Goal: Information Seeking & Learning: Learn about a topic

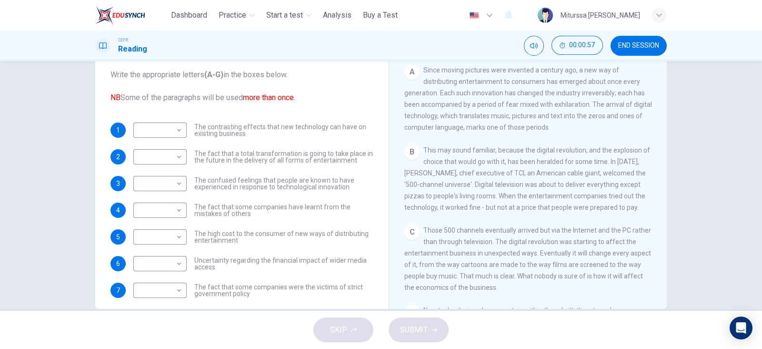
scroll to position [155, 0]
click at [164, 234] on body "This site uses cookies, as explained in our Privacy Policy . If you agree to th…" at bounding box center [381, 174] width 762 height 349
click at [160, 260] on li "B" at bounding box center [156, 257] width 53 height 15
type input "*"
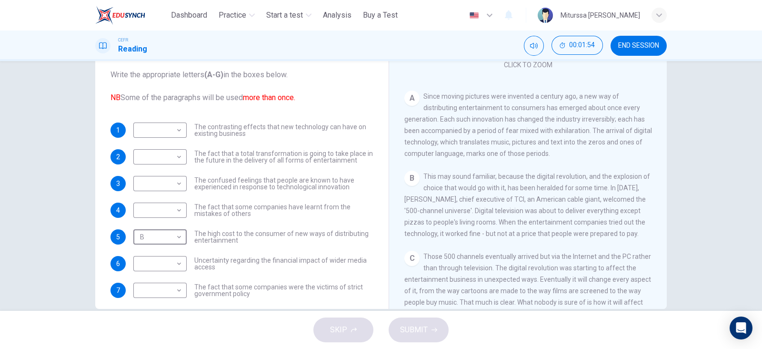
scroll to position [131, 0]
click at [170, 162] on body "This site uses cookies, as explained in our Privacy Policy . If you agree to th…" at bounding box center [381, 174] width 762 height 349
click at [164, 176] on li "A" at bounding box center [156, 171] width 53 height 15
type input "*"
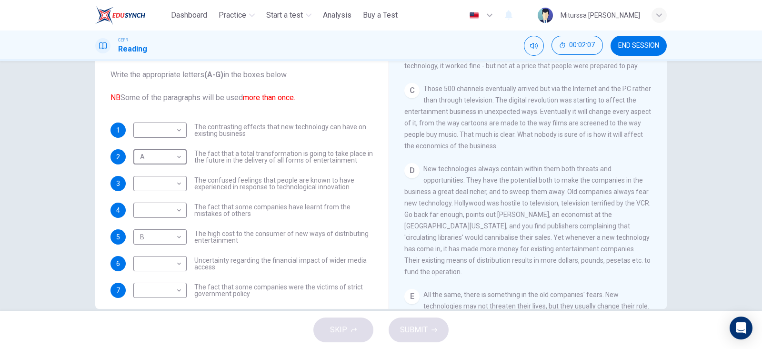
scroll to position [298, 0]
click at [171, 126] on body "This site uses cookies, as explained in our Privacy Policy . If you agree to th…" at bounding box center [381, 174] width 762 height 349
click at [150, 182] on li "C" at bounding box center [156, 175] width 53 height 15
type input "*"
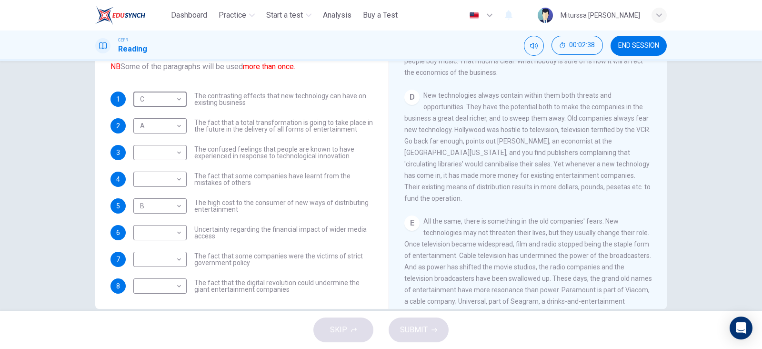
scroll to position [34, 0]
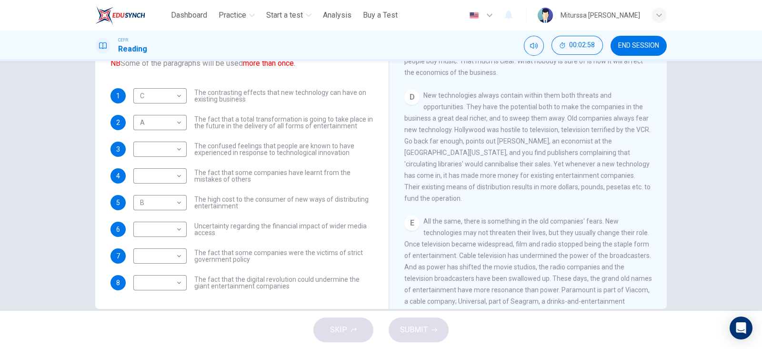
drag, startPoint x: 421, startPoint y: 91, endPoint x: 433, endPoint y: 191, distance: 100.2
click at [433, 191] on div "D New technologies always contain within them both threats and opportunities. T…" at bounding box center [528, 147] width 248 height 114
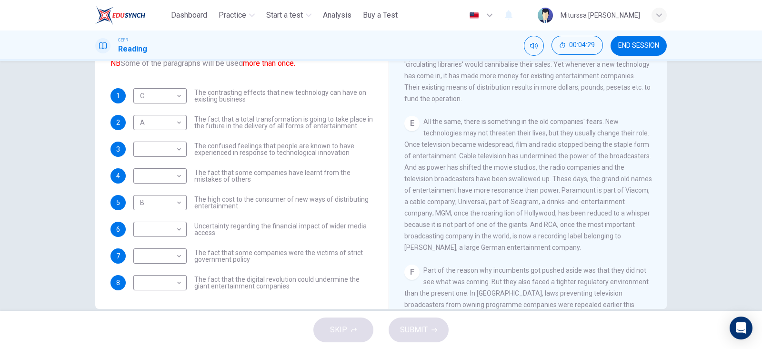
scroll to position [471, 0]
click at [165, 281] on body "This site uses cookies, as explained in our Privacy Policy . If you agree to th…" at bounding box center [381, 174] width 762 height 349
click at [151, 301] on li "E" at bounding box center [156, 302] width 53 height 15
type input "*"
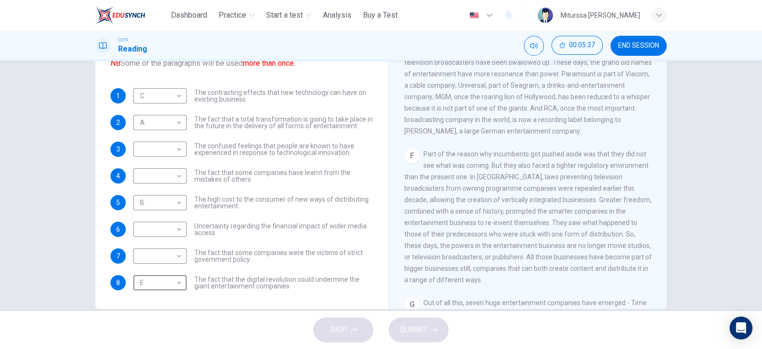
scroll to position [585, 0]
click at [169, 253] on body "This site uses cookies, as explained in our Privacy Policy . If you agree to th…" at bounding box center [381, 174] width 762 height 349
click at [142, 317] on li "F" at bounding box center [156, 317] width 53 height 15
type input "*"
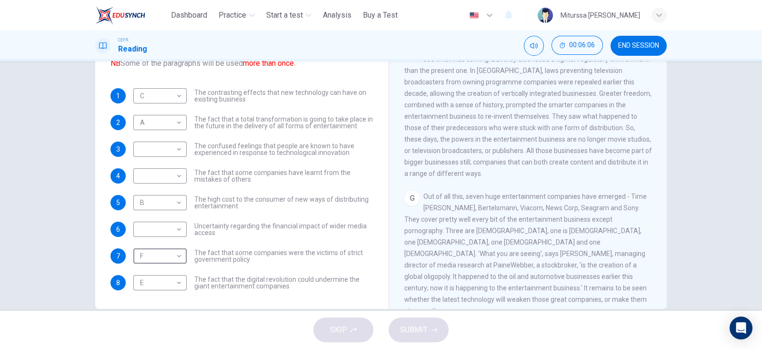
scroll to position [700, 0]
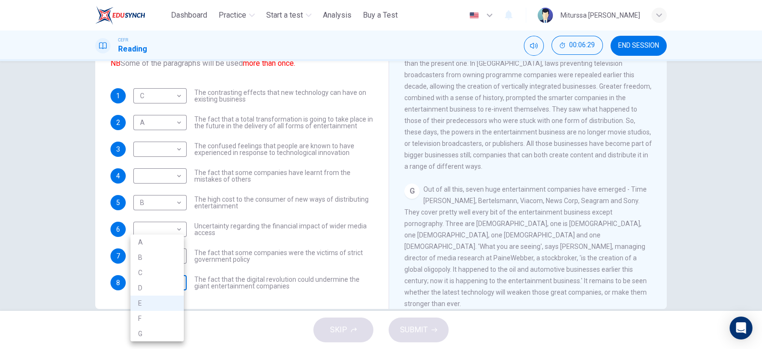
click at [175, 277] on body "This site uses cookies, as explained in our Privacy Policy . If you agree to th…" at bounding box center [381, 174] width 762 height 349
click at [223, 277] on div at bounding box center [381, 174] width 762 height 349
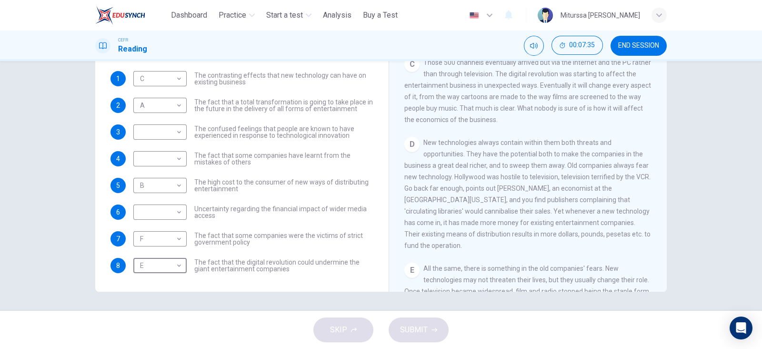
scroll to position [309, 0]
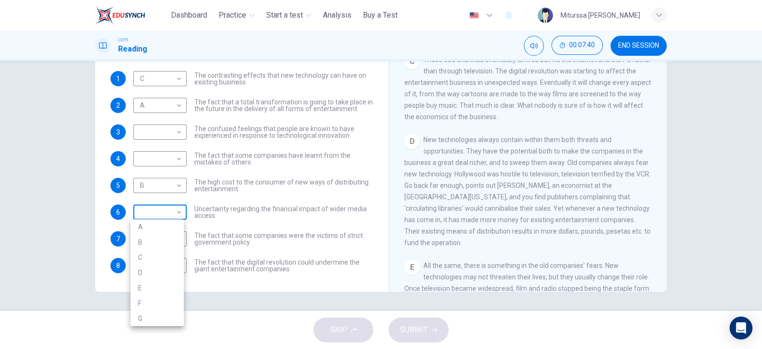
click at [166, 208] on body "This site uses cookies, as explained in our Privacy Policy . If you agree to th…" at bounding box center [381, 174] width 762 height 349
click at [160, 273] on li "D" at bounding box center [156, 272] width 53 height 15
type input "*"
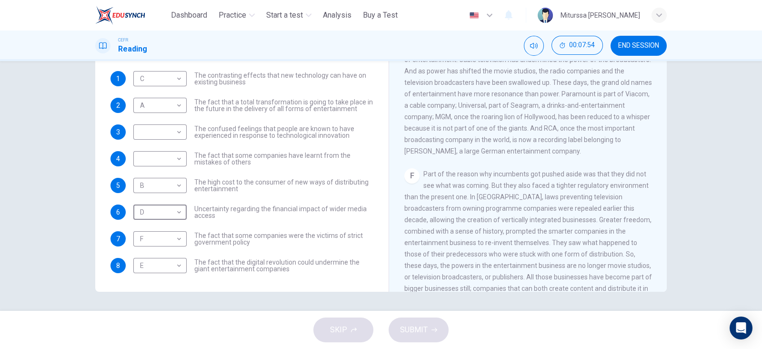
scroll to position [546, 0]
click at [174, 163] on body "This site uses cookies, as explained in our Privacy Policy . If you agree to th…" at bounding box center [381, 174] width 762 height 349
click at [147, 248] on li "F" at bounding box center [156, 249] width 53 height 15
type input "*"
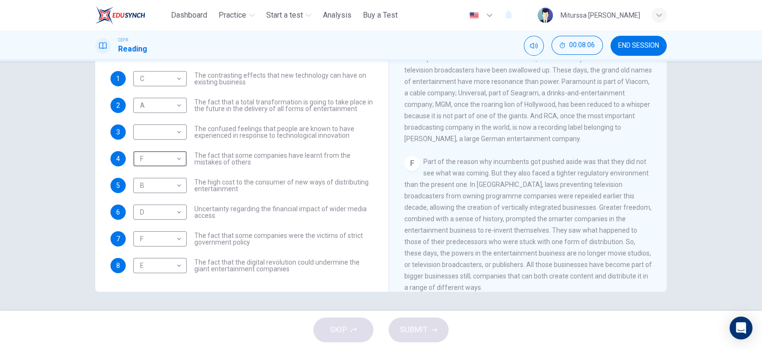
scroll to position [560, 0]
click at [169, 137] on body "This site uses cookies, as explained in our Privacy Policy . If you agree to th…" at bounding box center [381, 174] width 762 height 349
click at [152, 220] on li "F" at bounding box center [156, 222] width 53 height 15
type input "*"
click at [432, 334] on button "SUBMIT" at bounding box center [419, 329] width 60 height 25
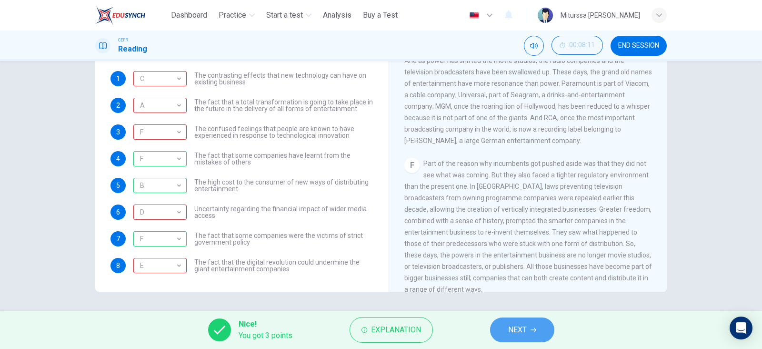
click at [530, 332] on button "NEXT" at bounding box center [522, 329] width 64 height 25
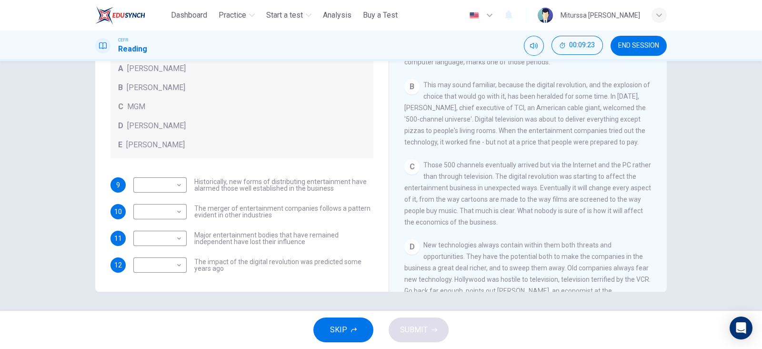
scroll to position [205, 0]
click at [171, 189] on body "This site uses cookies, as explained in our Privacy Policy . If you agree to th…" at bounding box center [381, 174] width 762 height 349
click at [169, 216] on li "A" at bounding box center [156, 209] width 53 height 15
type input "*"
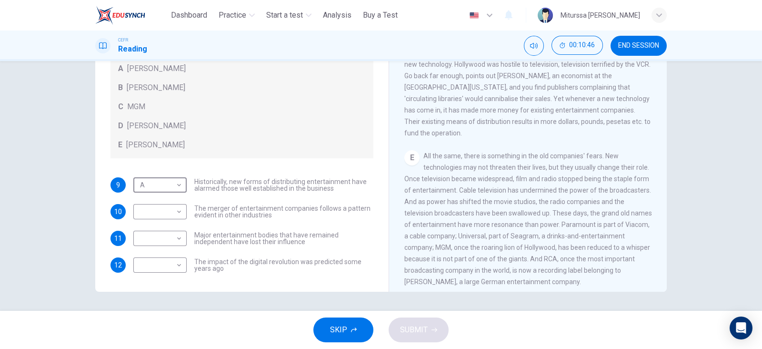
scroll to position [420, 0]
click at [167, 272] on body "This site uses cookies, as explained in our Privacy Policy . If you agree to th…" at bounding box center [381, 174] width 762 height 349
click at [157, 291] on li "B" at bounding box center [156, 287] width 53 height 15
type input "*"
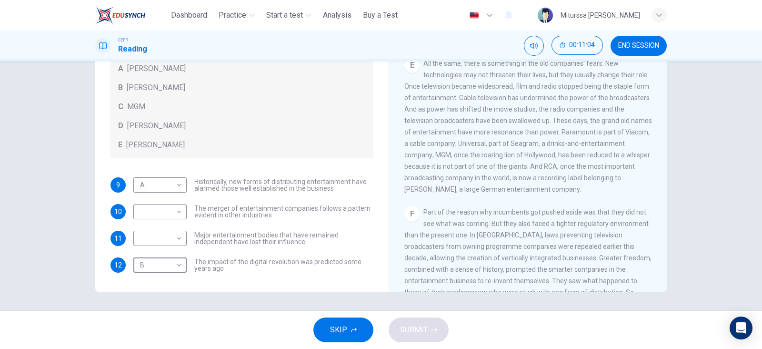
scroll to position [512, 0]
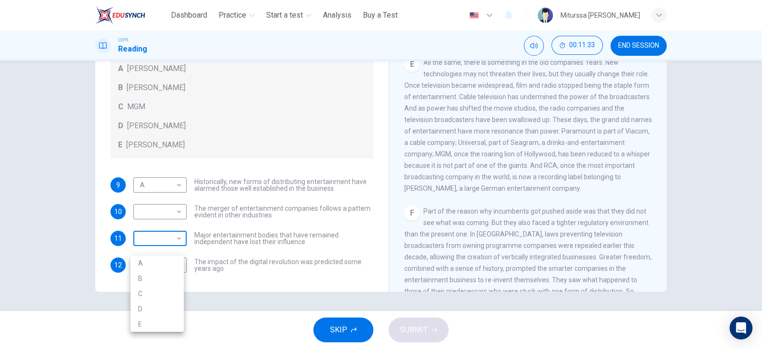
click at [149, 251] on body "This site uses cookies, as explained in our Privacy Policy . If you agree to th…" at bounding box center [381, 174] width 762 height 349
click at [150, 300] on li "C" at bounding box center [156, 293] width 53 height 15
type input "*"
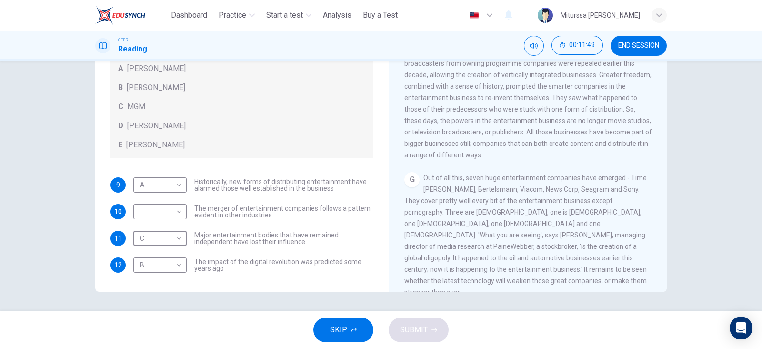
scroll to position [700, 0]
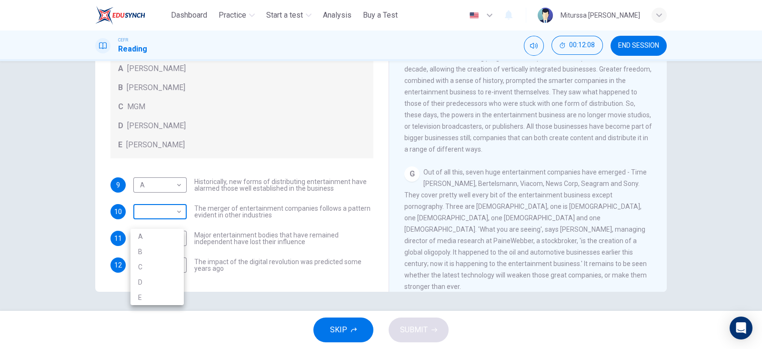
click at [153, 220] on body "This site uses cookies, as explained in our Privacy Policy . If you agree to th…" at bounding box center [381, 174] width 762 height 349
click at [141, 296] on li "E" at bounding box center [156, 297] width 53 height 15
type input "*"
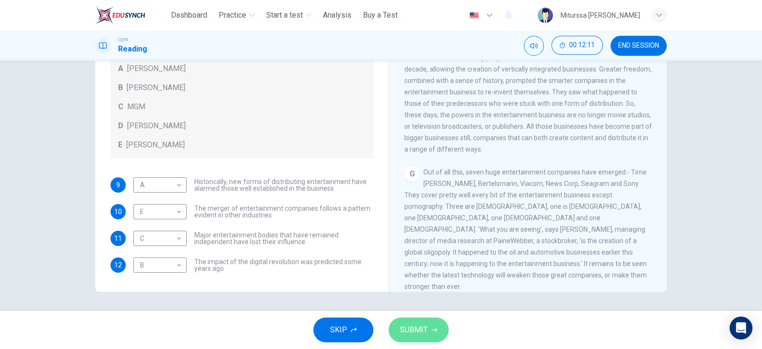
click at [429, 330] on button "SUBMIT" at bounding box center [419, 329] width 60 height 25
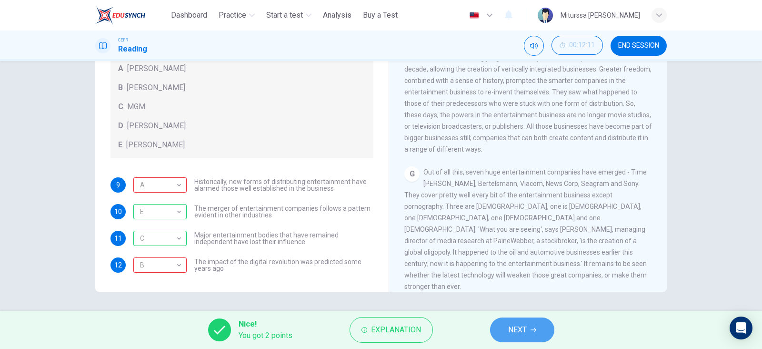
click at [499, 328] on button "NEXT" at bounding box center [522, 329] width 64 height 25
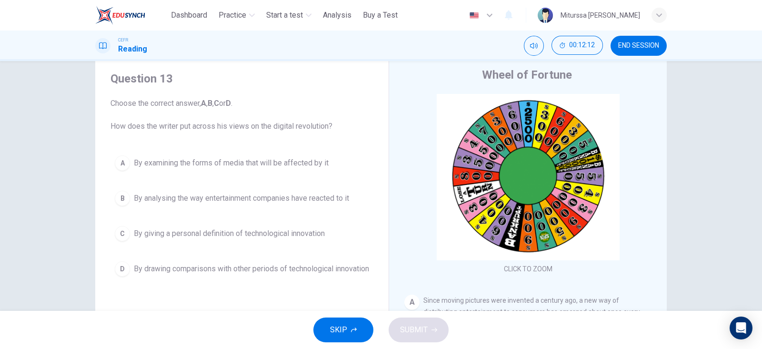
scroll to position [24, 0]
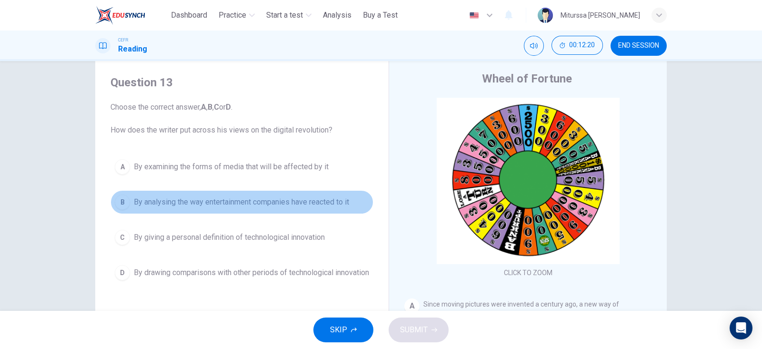
click at [333, 202] on span "By analysing the way entertainment companies have reacted to it" at bounding box center [241, 201] width 215 height 11
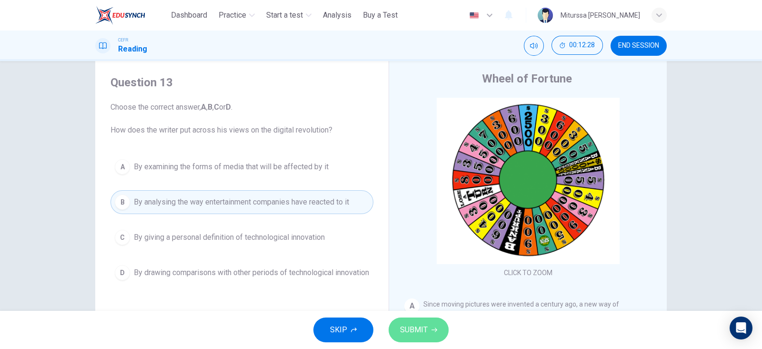
click at [404, 333] on span "SUBMIT" at bounding box center [414, 329] width 28 height 13
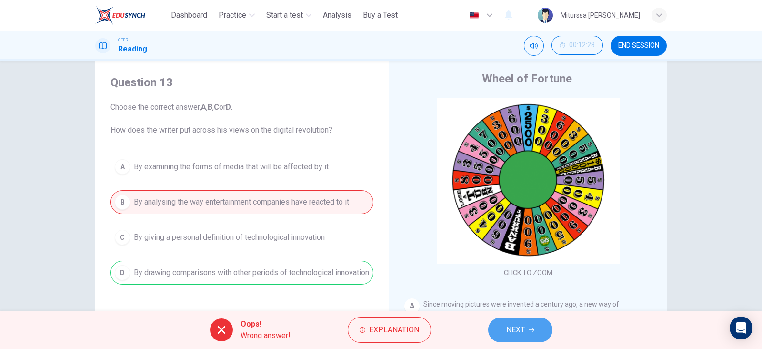
click at [525, 333] on button "NEXT" at bounding box center [520, 329] width 64 height 25
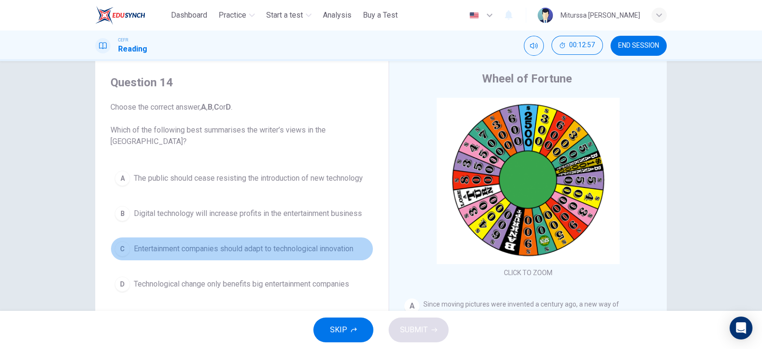
click at [207, 237] on button "C Entertainment companies should adapt to technological innovation" at bounding box center [241, 249] width 263 height 24
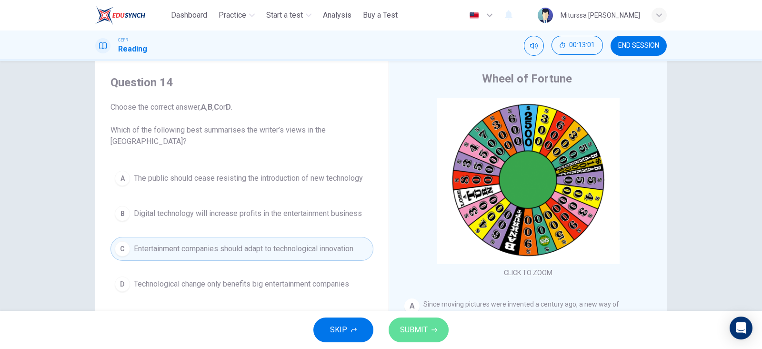
click at [406, 321] on button "SUBMIT" at bounding box center [419, 329] width 60 height 25
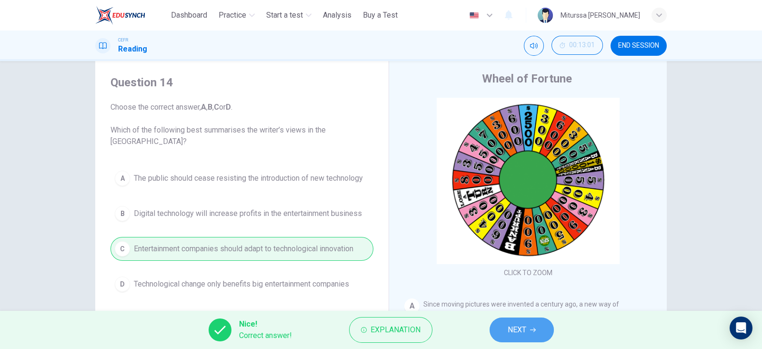
click at [491, 333] on button "NEXT" at bounding box center [522, 329] width 64 height 25
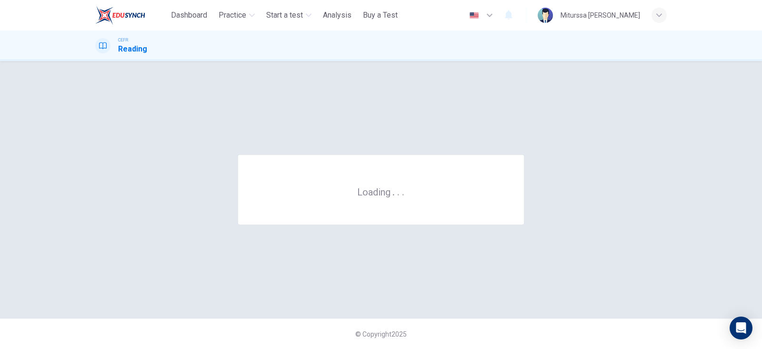
scroll to position [0, 0]
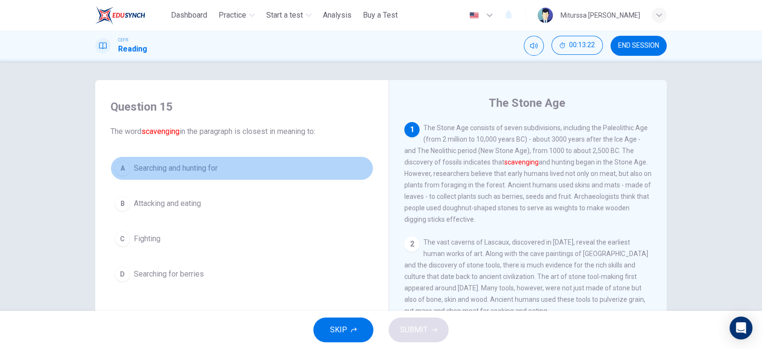
click at [185, 168] on span "Searching and hunting for" at bounding box center [176, 167] width 84 height 11
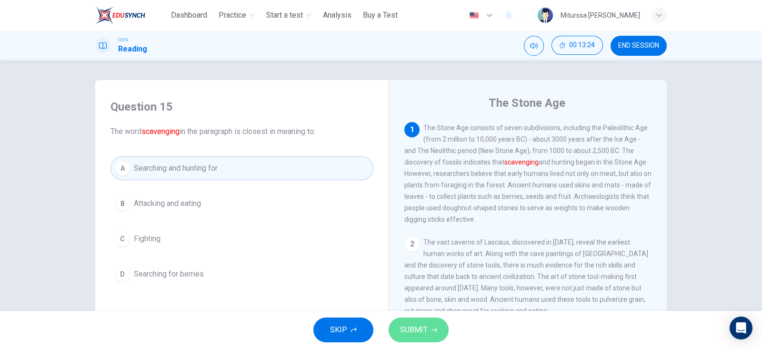
click at [405, 334] on span "SUBMIT" at bounding box center [414, 329] width 28 height 13
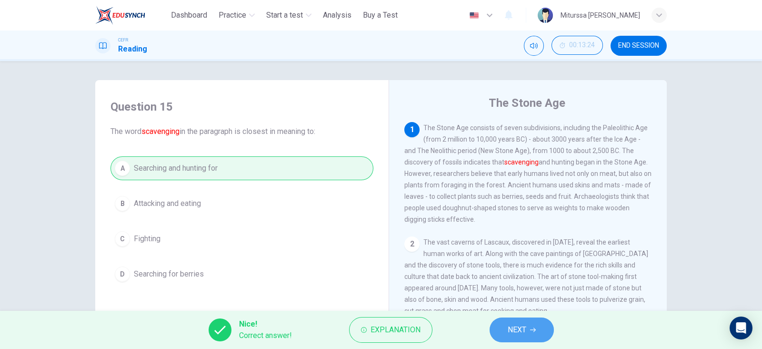
click at [516, 334] on span "NEXT" at bounding box center [517, 329] width 19 height 13
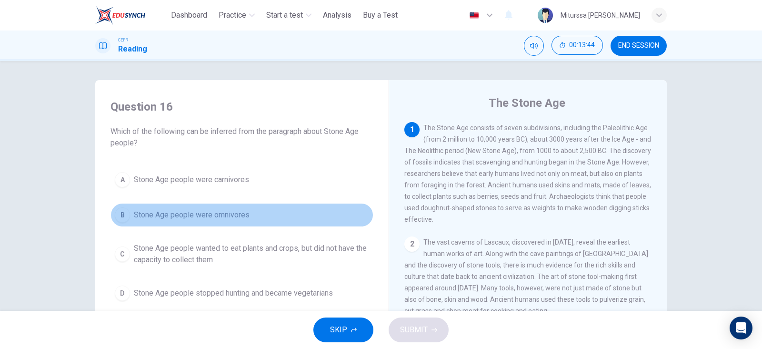
click at [244, 218] on span "Stone Age people were omnivores" at bounding box center [192, 214] width 116 height 11
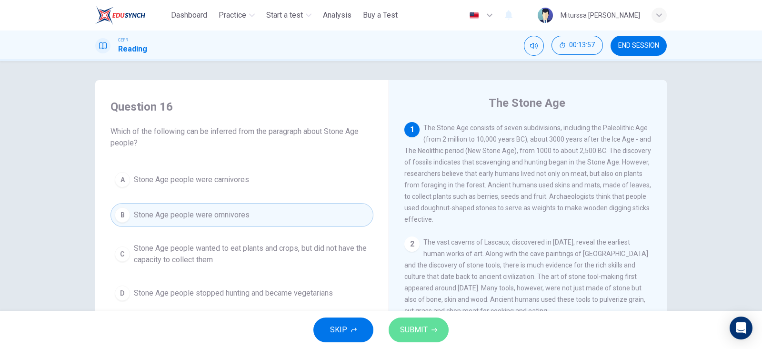
click at [413, 330] on span "SUBMIT" at bounding box center [414, 329] width 28 height 13
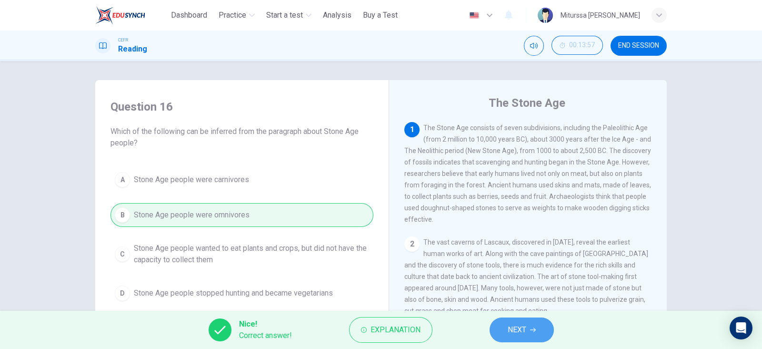
click at [508, 333] on span "NEXT" at bounding box center [517, 329] width 19 height 13
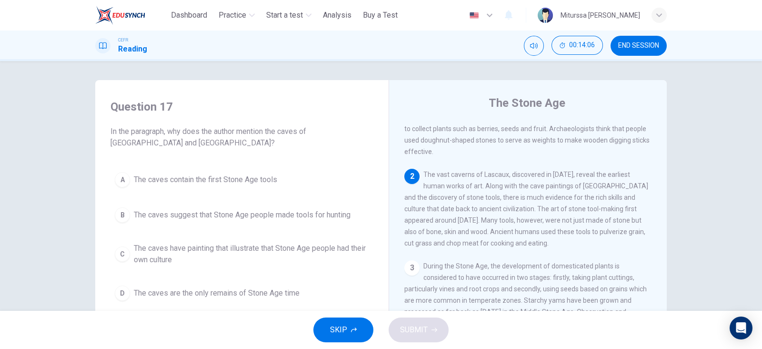
scroll to position [70, 0]
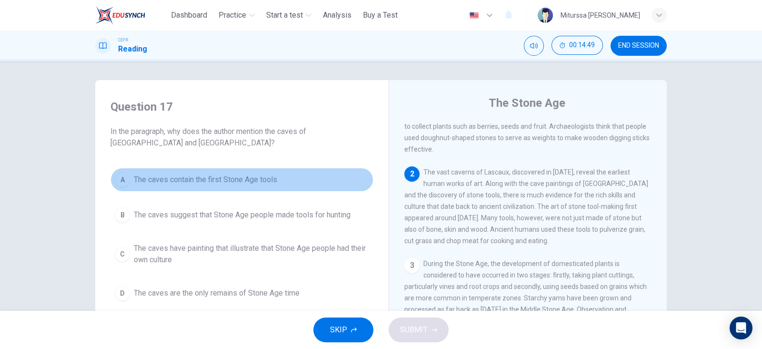
click at [234, 181] on span "The caves contain the first Stone Age tools" at bounding box center [205, 179] width 143 height 11
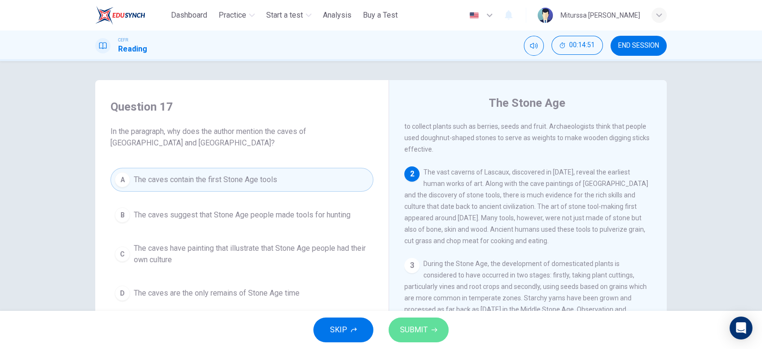
click at [426, 330] on span "SUBMIT" at bounding box center [414, 329] width 28 height 13
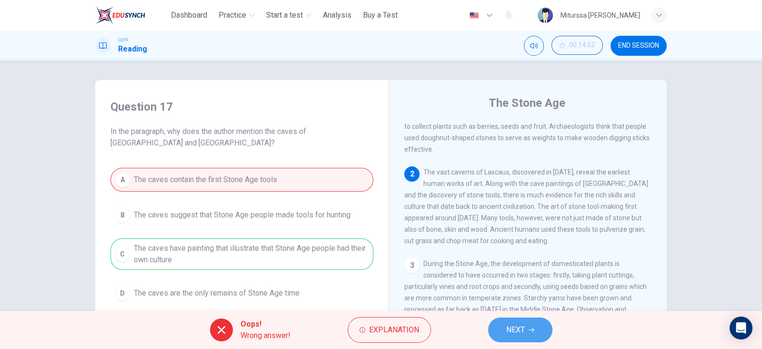
click at [505, 336] on button "NEXT" at bounding box center [520, 329] width 64 height 25
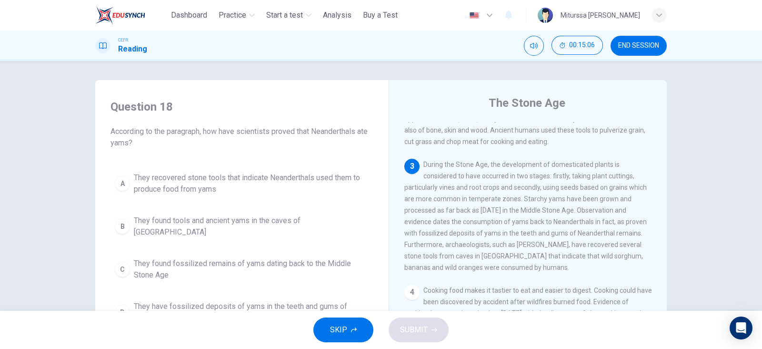
scroll to position [170, 0]
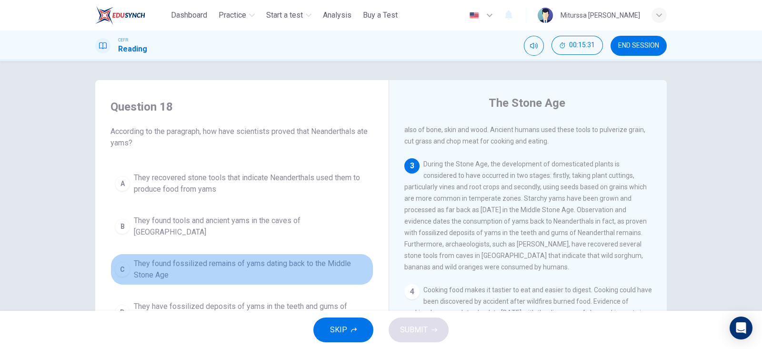
click at [321, 258] on span "They found fossilized remains of yams dating back to the Middle Stone Age" at bounding box center [251, 269] width 235 height 23
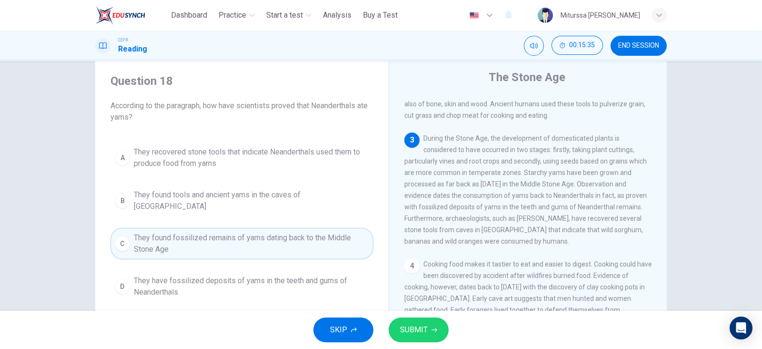
scroll to position [26, 0]
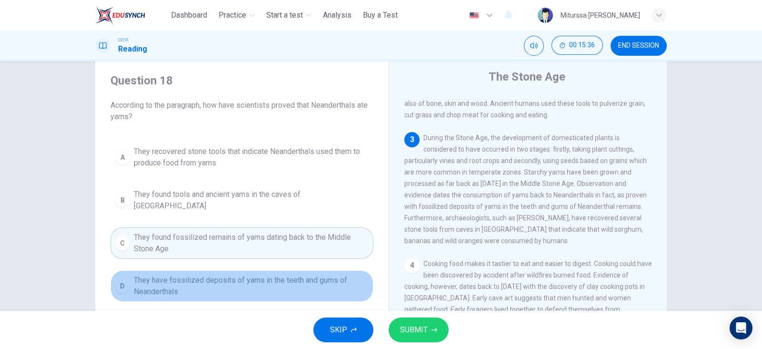
click at [331, 284] on span "They have fossilized deposits of yams in the teeth and gums of Neanderthals" at bounding box center [251, 285] width 235 height 23
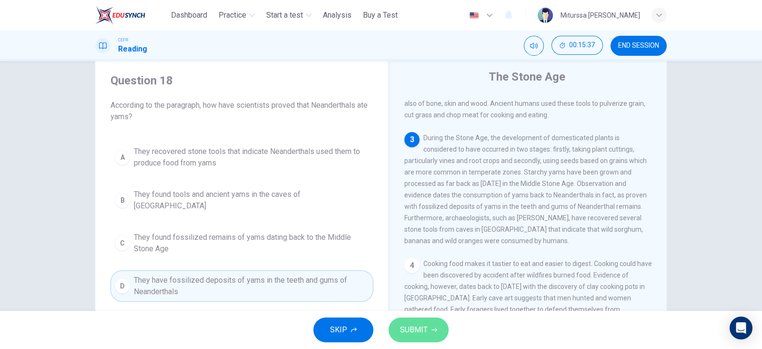
click at [440, 330] on button "SUBMIT" at bounding box center [419, 329] width 60 height 25
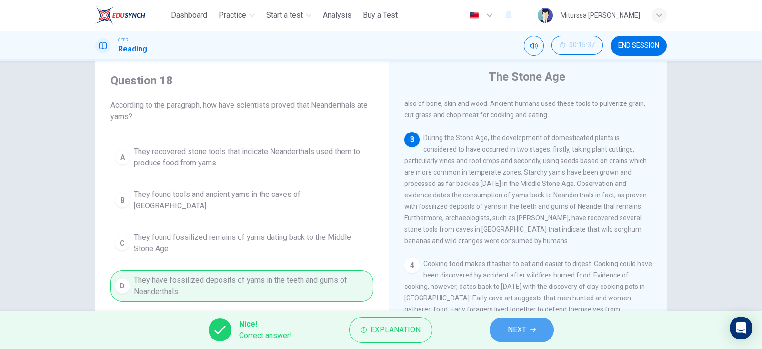
click at [508, 330] on span "NEXT" at bounding box center [517, 329] width 19 height 13
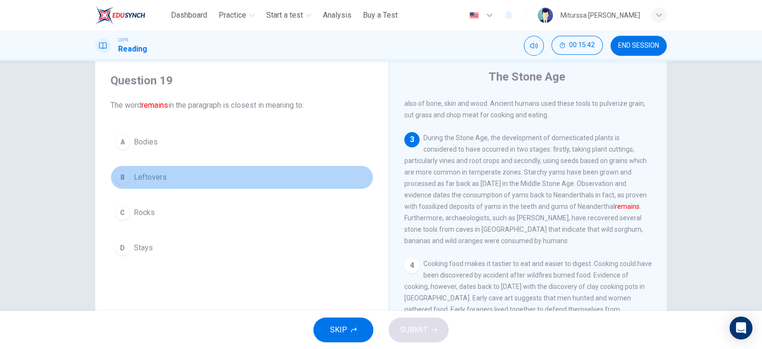
click at [177, 172] on button "B Leftovers" at bounding box center [241, 177] width 263 height 24
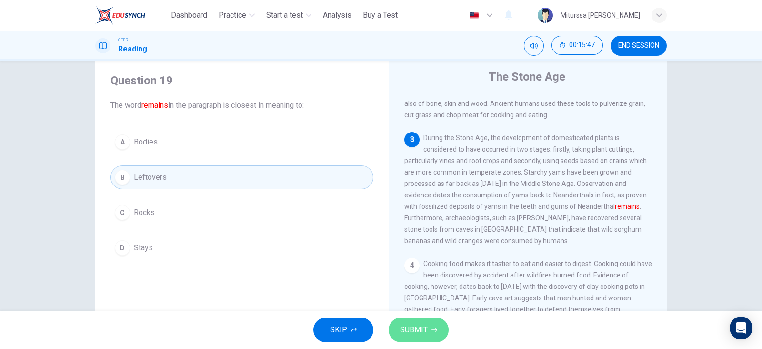
click at [441, 328] on button "SUBMIT" at bounding box center [419, 329] width 60 height 25
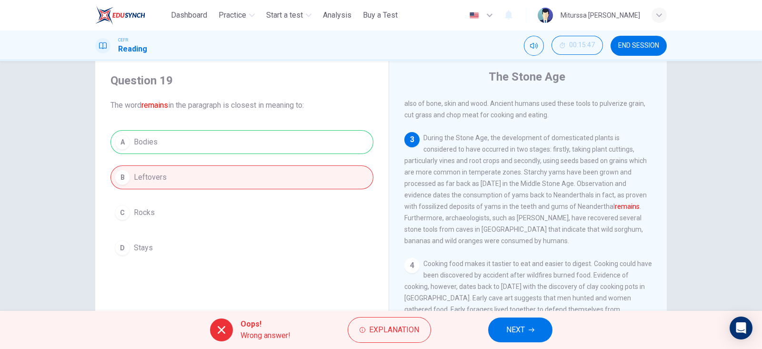
click at [300, 132] on div "A Bodies B Leftovers C Rocks D Stays" at bounding box center [241, 195] width 263 height 130
click at [400, 336] on span "Explanation" at bounding box center [394, 329] width 50 height 13
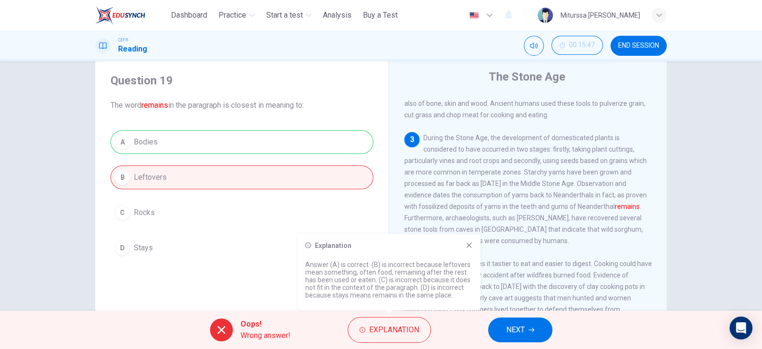
click at [467, 244] on icon at bounding box center [469, 245] width 8 height 8
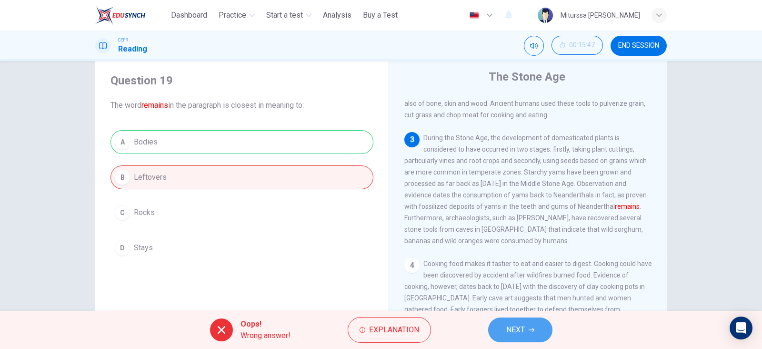
click at [517, 330] on span "NEXT" at bounding box center [515, 329] width 19 height 13
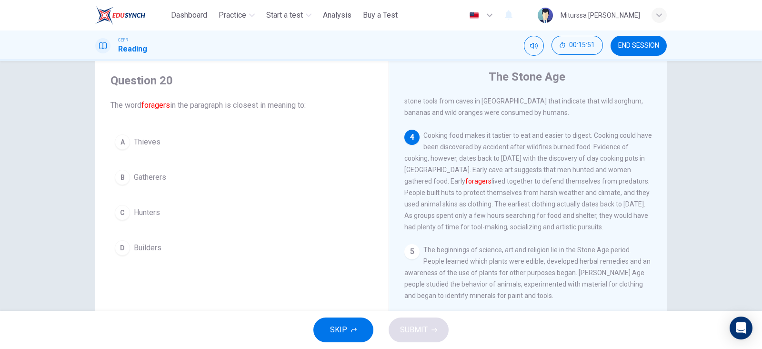
scroll to position [299, 0]
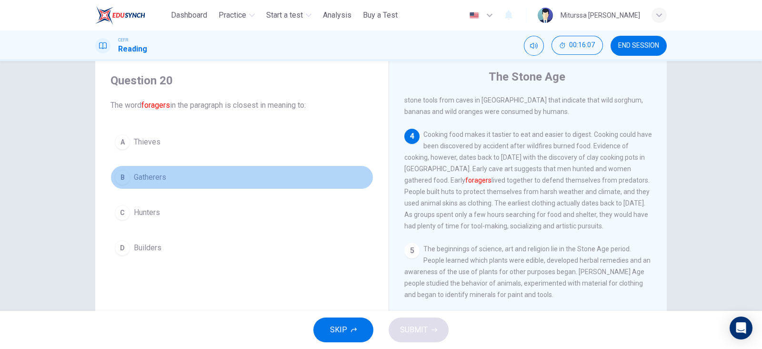
click at [163, 177] on span "Gatherers" at bounding box center [150, 176] width 32 height 11
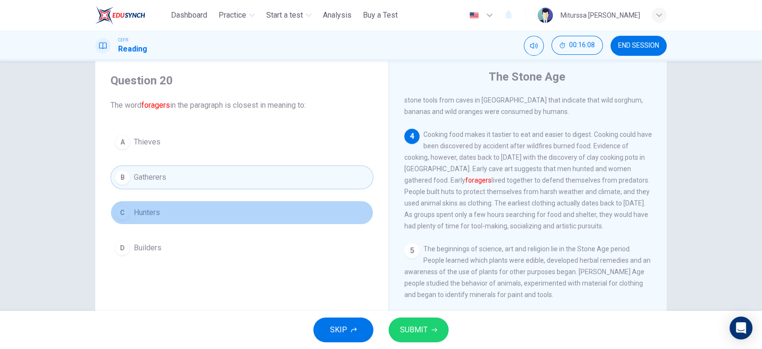
click at [153, 219] on button "C Hunters" at bounding box center [241, 212] width 263 height 24
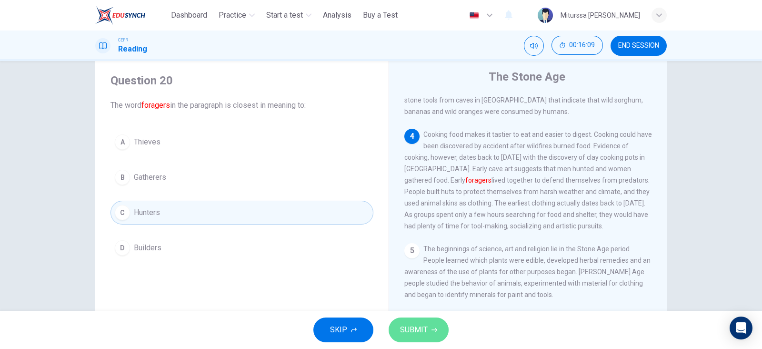
click at [422, 328] on span "SUBMIT" at bounding box center [414, 329] width 28 height 13
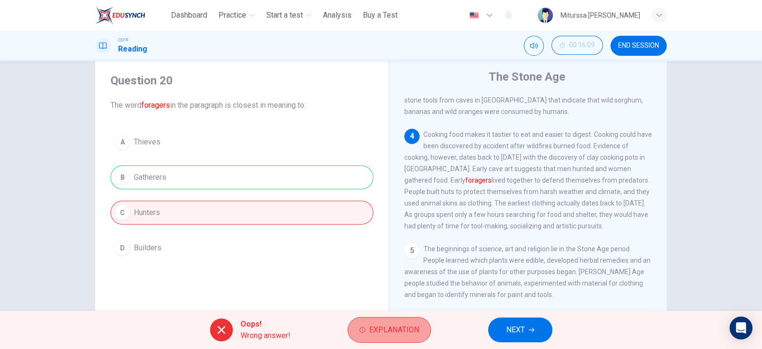
click at [379, 320] on button "Explanation" at bounding box center [389, 330] width 83 height 26
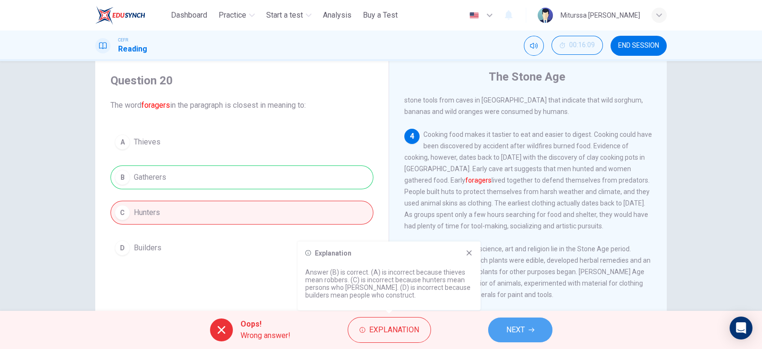
click at [509, 324] on span "NEXT" at bounding box center [515, 329] width 19 height 13
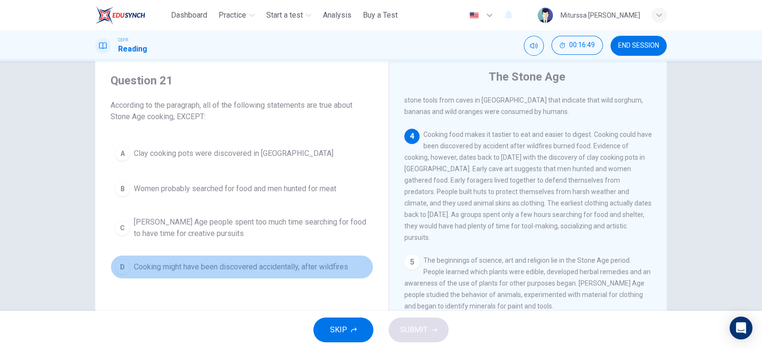
click at [270, 272] on button "D Cooking might have been discovered accidentally, after wildfires" at bounding box center [241, 267] width 263 height 24
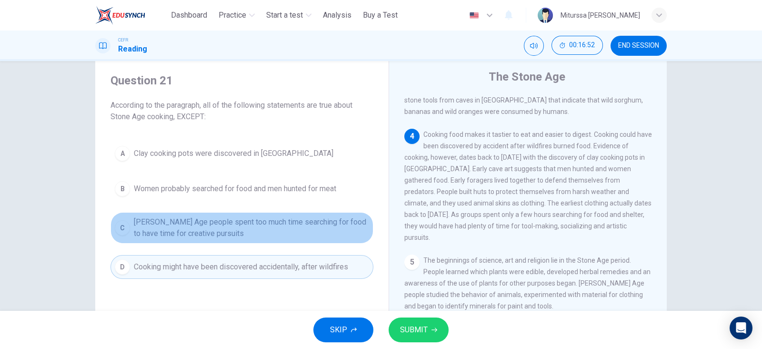
click at [341, 235] on span "[PERSON_NAME] Age people spent too much time searching for food to have time fo…" at bounding box center [251, 227] width 235 height 23
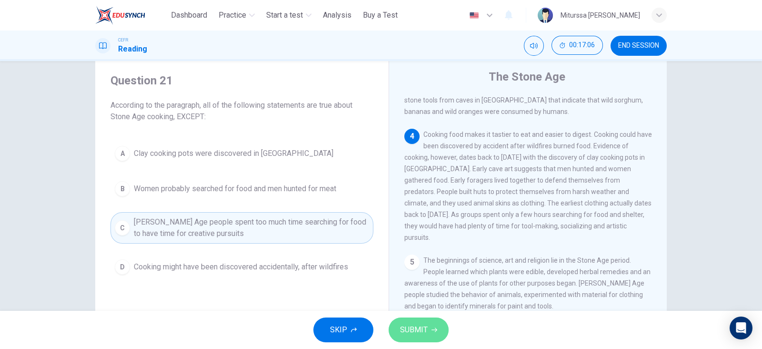
click at [423, 323] on span "SUBMIT" at bounding box center [414, 329] width 28 height 13
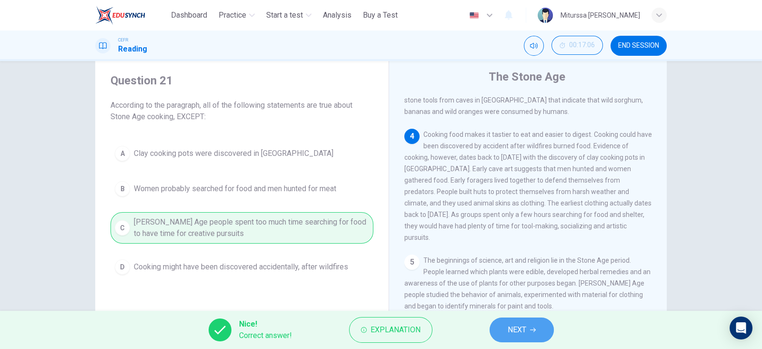
click at [521, 325] on span "NEXT" at bounding box center [517, 329] width 19 height 13
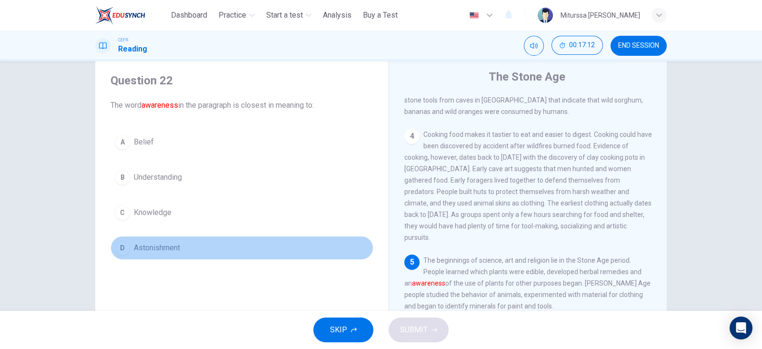
click at [188, 249] on button "D Astonishment" at bounding box center [241, 248] width 263 height 24
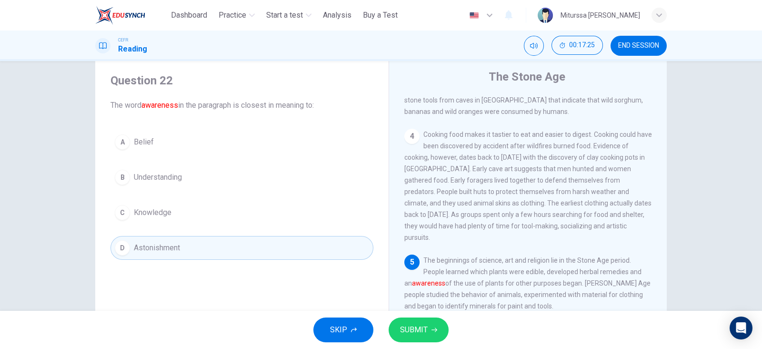
click at [150, 229] on div "A Belief B Understanding C Knowledge D Astonishment" at bounding box center [241, 195] width 263 height 130
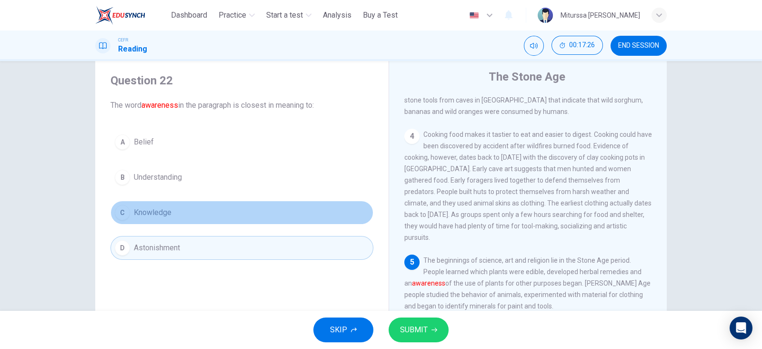
click at [150, 221] on button "C Knowledge" at bounding box center [241, 212] width 263 height 24
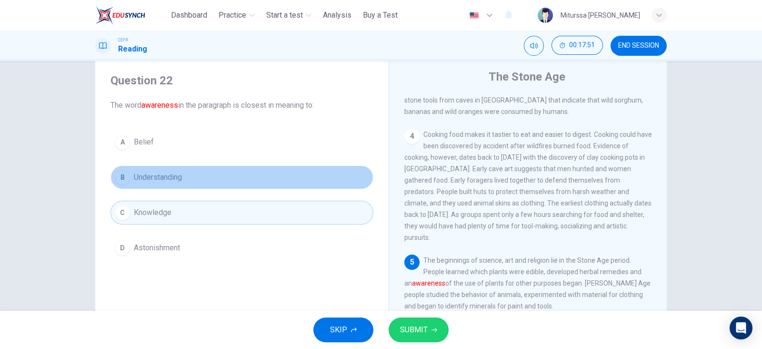
click at [167, 172] on span "Understanding" at bounding box center [158, 176] width 48 height 11
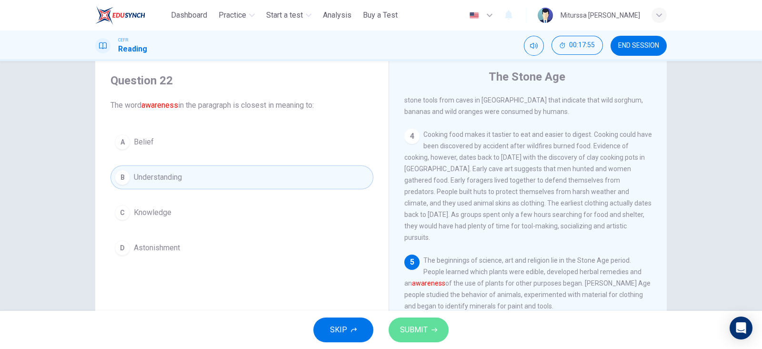
click at [396, 330] on button "SUBMIT" at bounding box center [419, 329] width 60 height 25
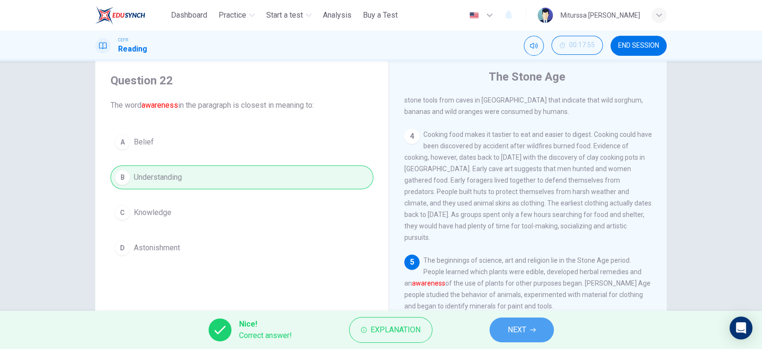
click at [510, 327] on span "NEXT" at bounding box center [517, 329] width 19 height 13
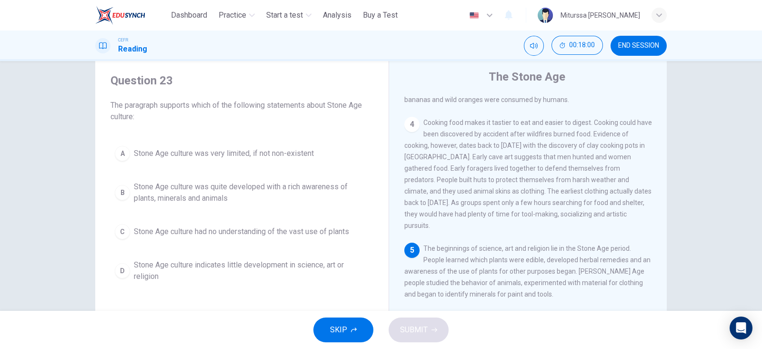
scroll to position [316, 0]
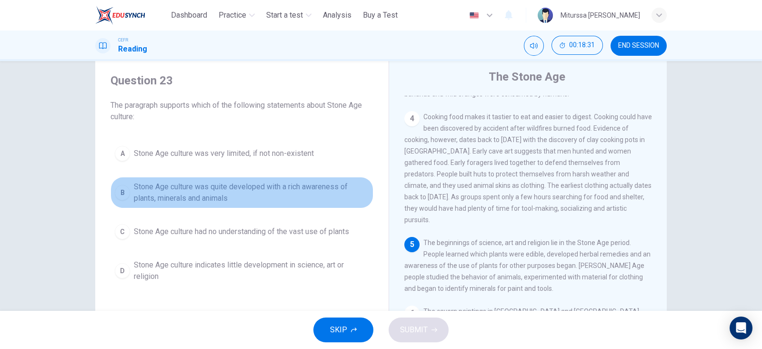
click at [305, 191] on span "Stone Age culture was quite developed with a rich awareness of plants, minerals…" at bounding box center [251, 192] width 235 height 23
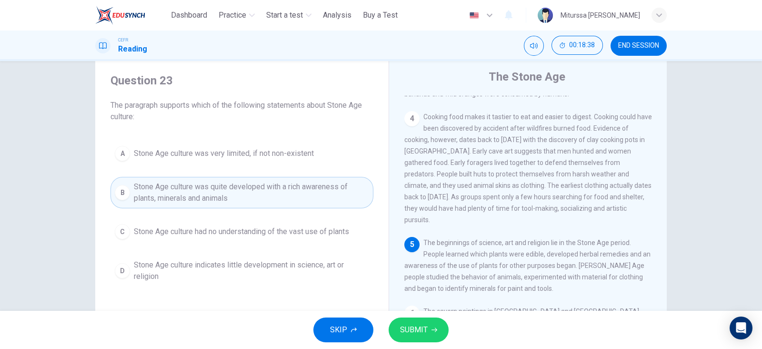
click at [407, 327] on span "SUBMIT" at bounding box center [414, 329] width 28 height 13
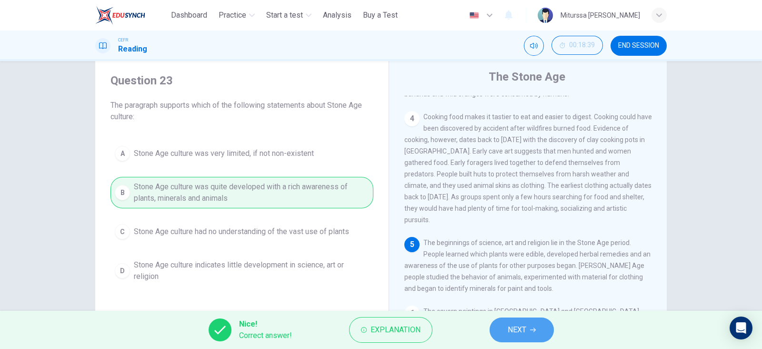
click at [502, 329] on button "NEXT" at bounding box center [522, 329] width 64 height 25
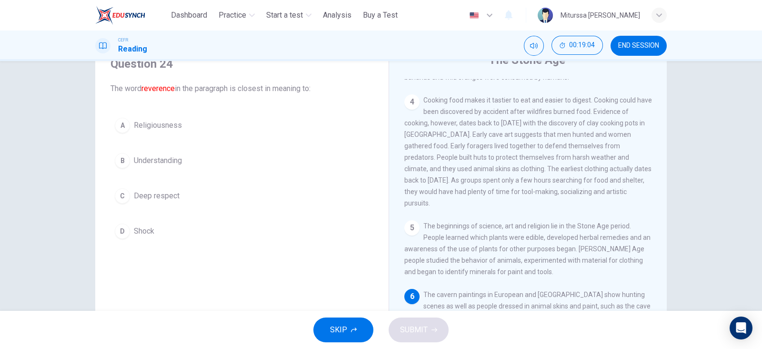
scroll to position [31, 0]
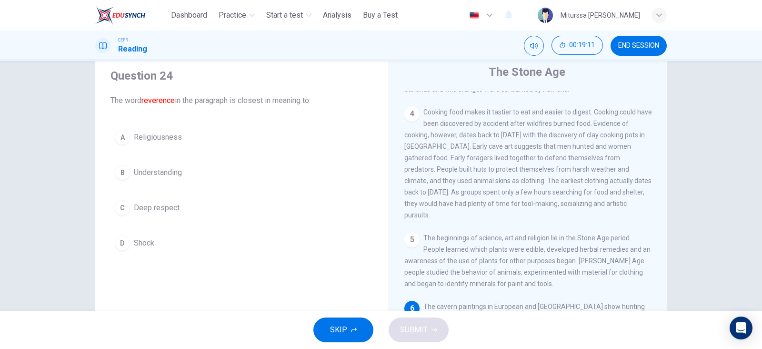
click at [121, 193] on div "A Religiousness B Understanding C Deep respect D Shock" at bounding box center [241, 190] width 263 height 130
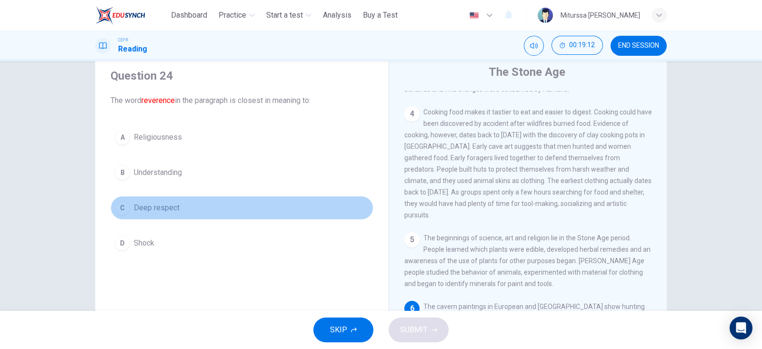
click at [128, 207] on button "C Deep respect" at bounding box center [241, 208] width 263 height 24
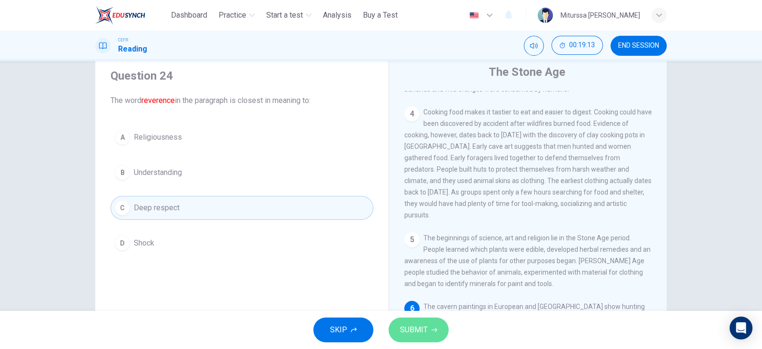
click at [414, 329] on span "SUBMIT" at bounding box center [414, 329] width 28 height 13
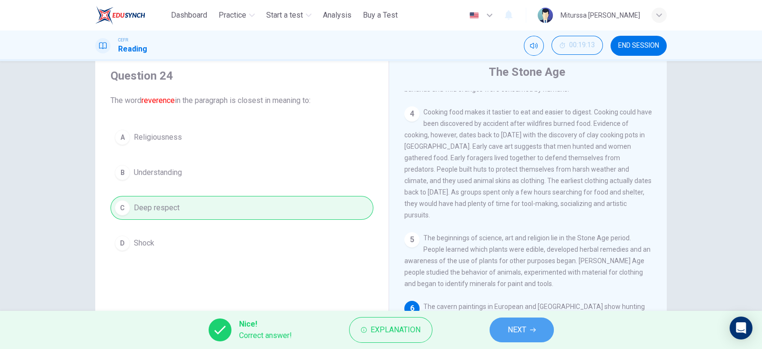
click at [551, 327] on button "NEXT" at bounding box center [522, 329] width 64 height 25
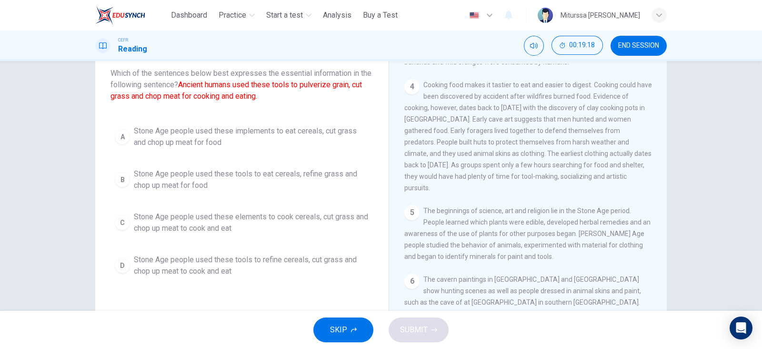
scroll to position [55, 0]
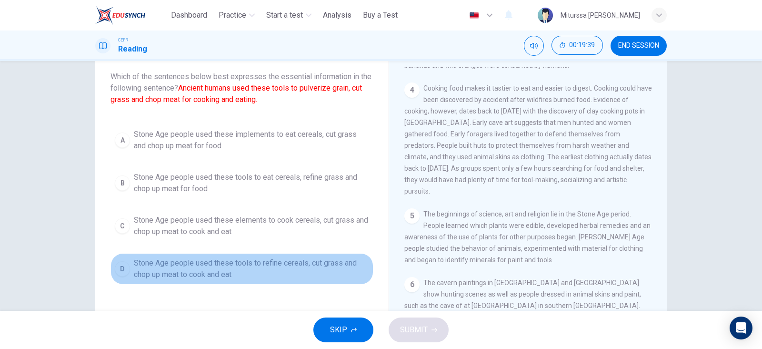
click at [274, 276] on span "Stone Age people used these tools to refine cereals, cut grass and chop up meat…" at bounding box center [251, 268] width 235 height 23
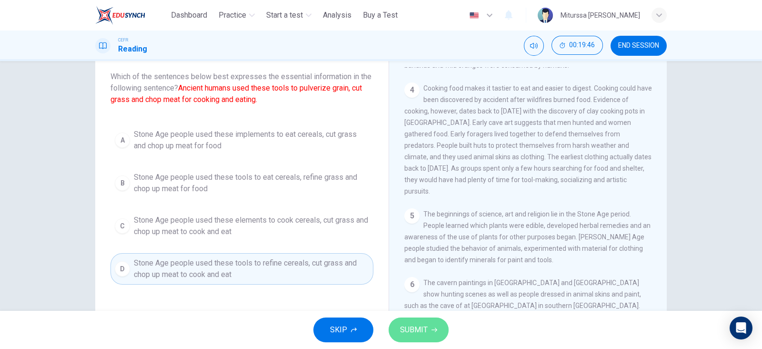
click at [414, 323] on span "SUBMIT" at bounding box center [414, 329] width 28 height 13
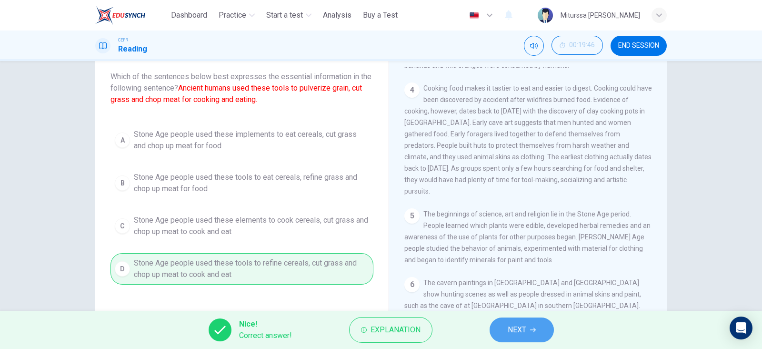
click at [516, 333] on span "NEXT" at bounding box center [517, 329] width 19 height 13
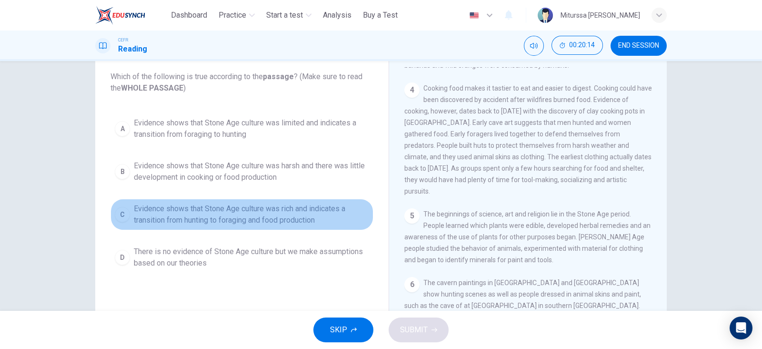
click at [260, 206] on span "Evidence shows that Stone Age culture was rich and indicates a transition from …" at bounding box center [251, 214] width 235 height 23
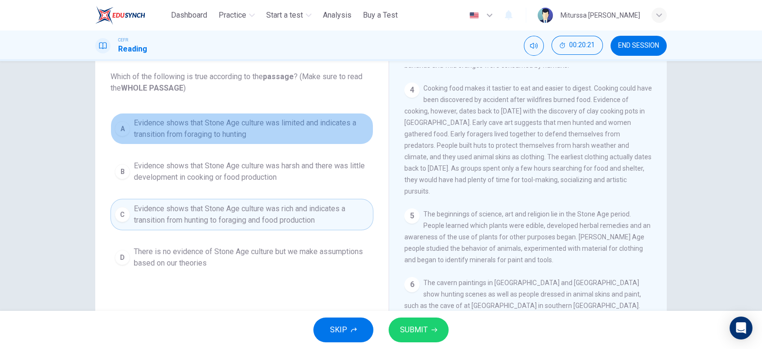
click at [288, 128] on span "Evidence shows that Stone Age culture was limited and indicates a transition fr…" at bounding box center [251, 128] width 235 height 23
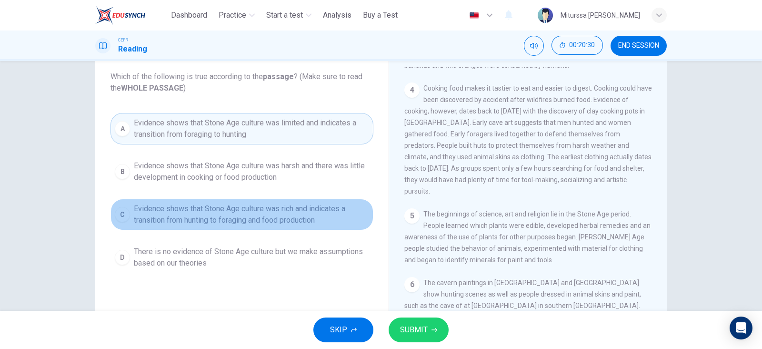
click at [345, 218] on span "Evidence shows that Stone Age culture was rich and indicates a transition from …" at bounding box center [251, 214] width 235 height 23
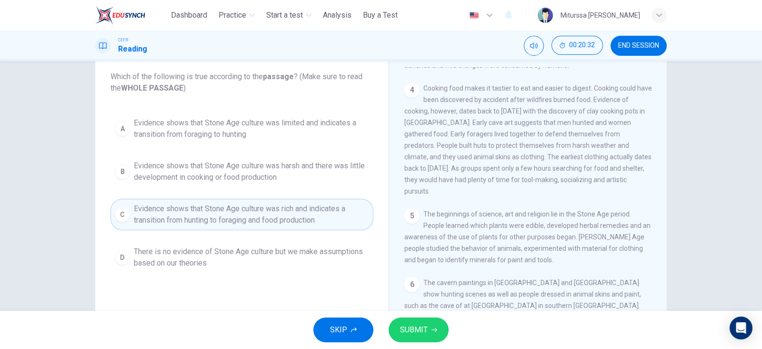
drag, startPoint x: 655, startPoint y: 268, endPoint x: 656, endPoint y: 280, distance: 12.0
click at [656, 280] on div "1 The Stone Age consists of seven subdivisions, including the Paleolithic Age (…" at bounding box center [534, 211] width 260 height 289
click at [417, 323] on span "SUBMIT" at bounding box center [414, 329] width 28 height 13
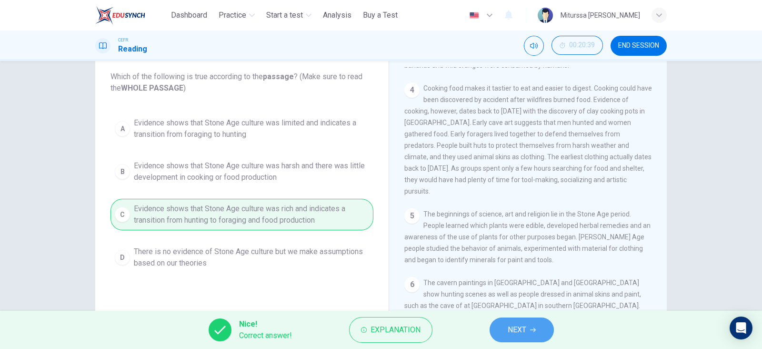
click at [518, 335] on span "NEXT" at bounding box center [517, 329] width 19 height 13
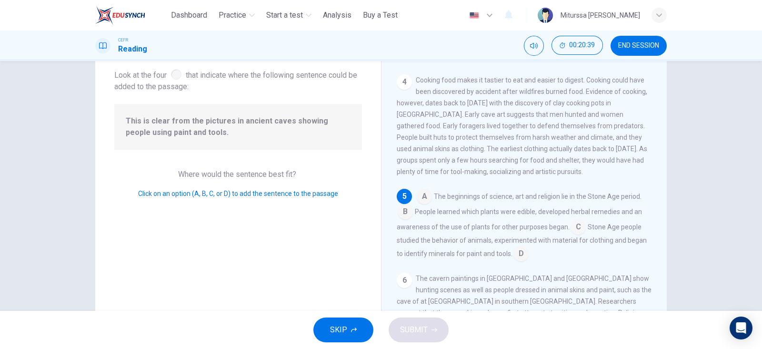
scroll to position [336, 0]
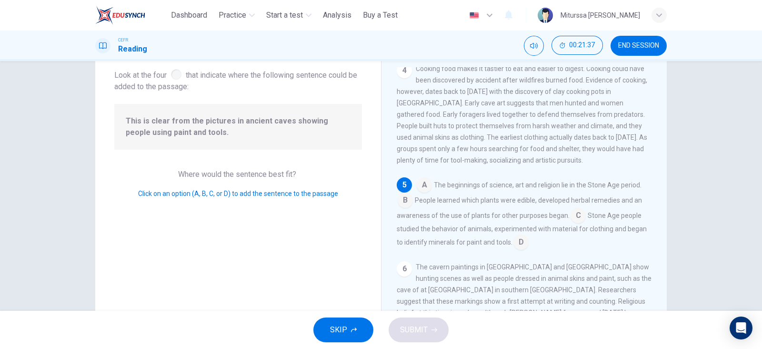
click at [519, 238] on input at bounding box center [520, 242] width 15 height 15
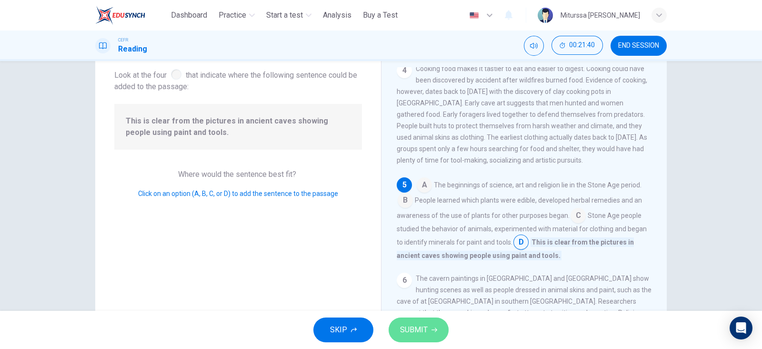
click at [430, 333] on button "SUBMIT" at bounding box center [419, 329] width 60 height 25
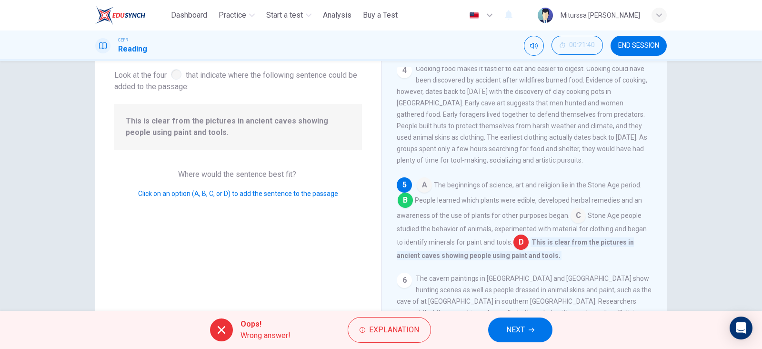
click at [506, 332] on span "NEXT" at bounding box center [515, 329] width 19 height 13
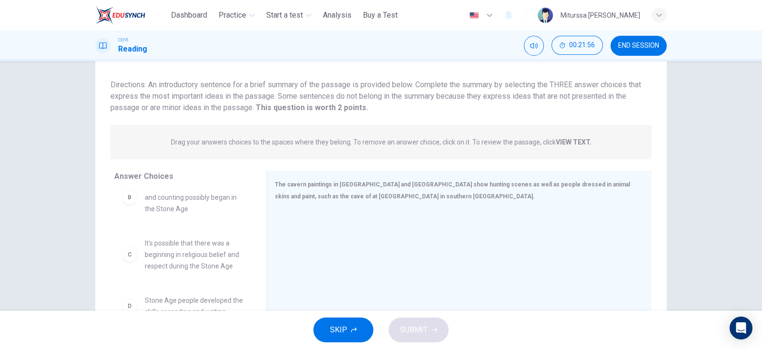
scroll to position [94, 0]
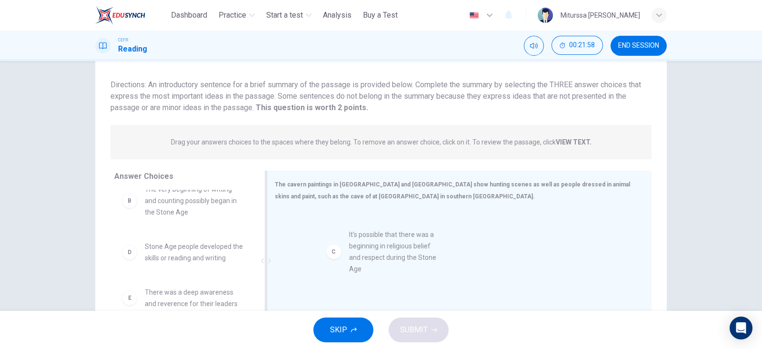
drag, startPoint x: 212, startPoint y: 251, endPoint x: 447, endPoint y: 252, distance: 235.2
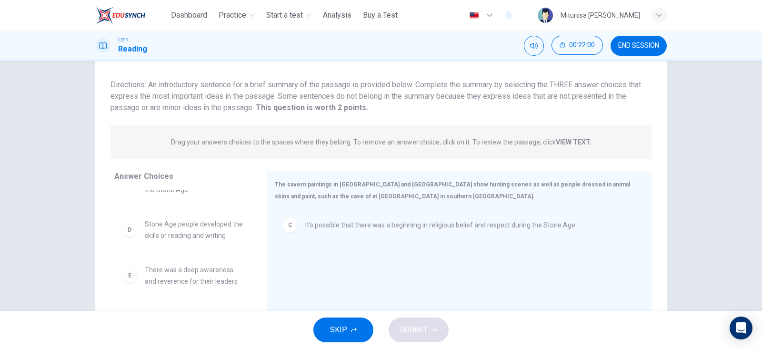
scroll to position [120, 0]
drag, startPoint x: 194, startPoint y: 271, endPoint x: 399, endPoint y: 265, distance: 204.8
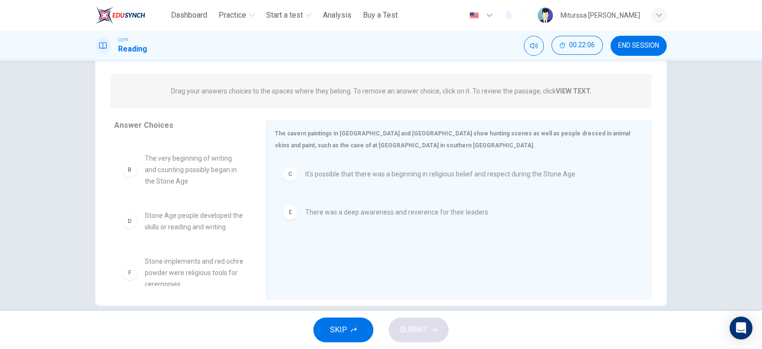
scroll to position [105, 0]
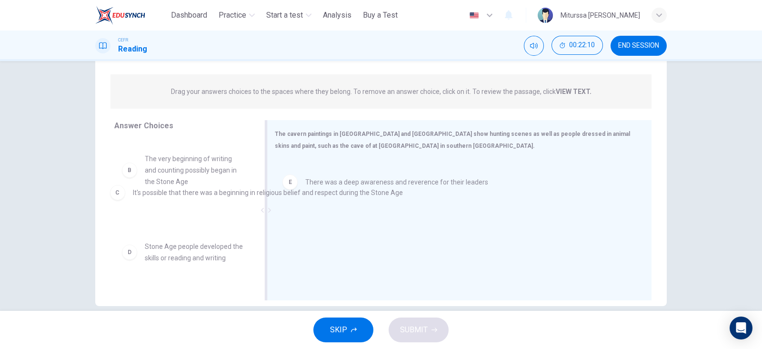
drag, startPoint x: 339, startPoint y: 177, endPoint x: 167, endPoint y: 196, distance: 173.4
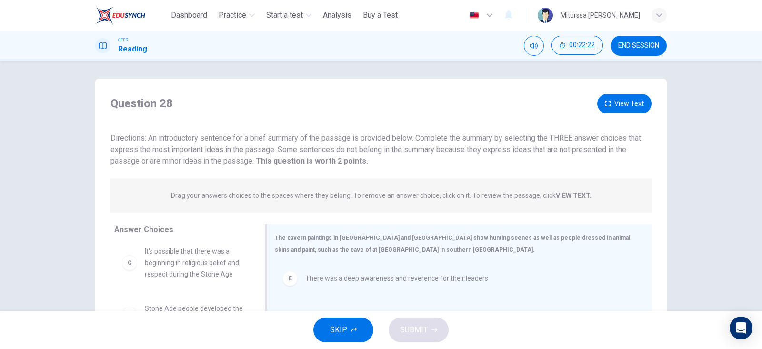
scroll to position [0, 0]
click at [614, 106] on button "View Text" at bounding box center [624, 105] width 54 height 20
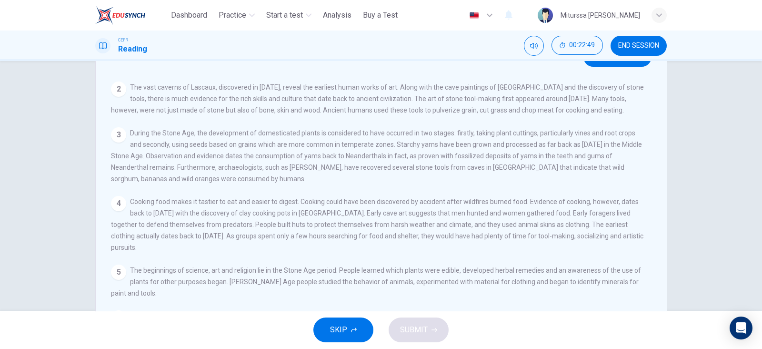
scroll to position [26, 0]
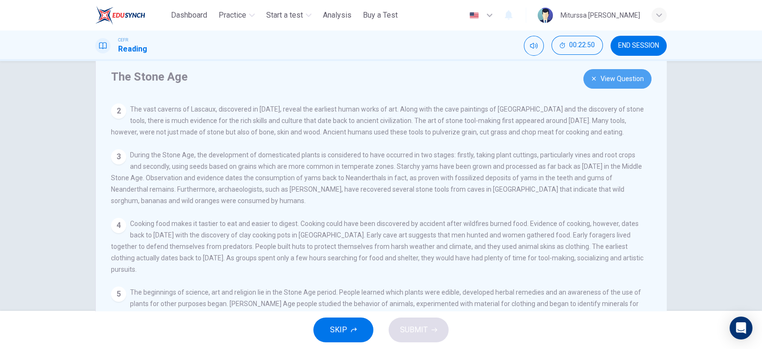
click at [633, 78] on button "View Question" at bounding box center [617, 79] width 68 height 20
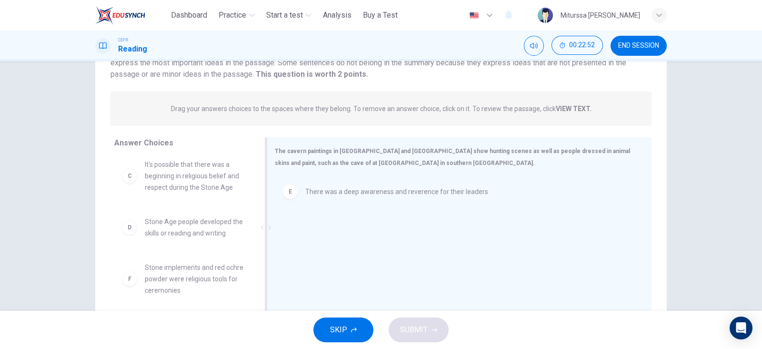
scroll to position [120, 0]
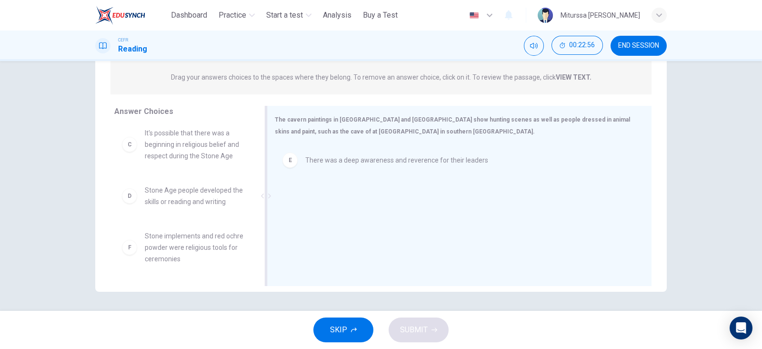
drag, startPoint x: 210, startPoint y: 252, endPoint x: 384, endPoint y: 209, distance: 179.1
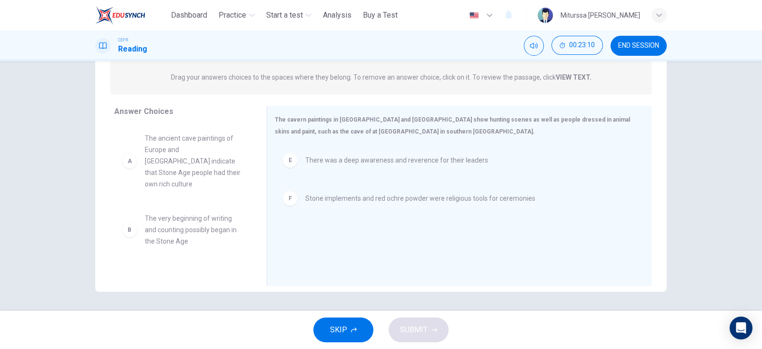
scroll to position [29, 0]
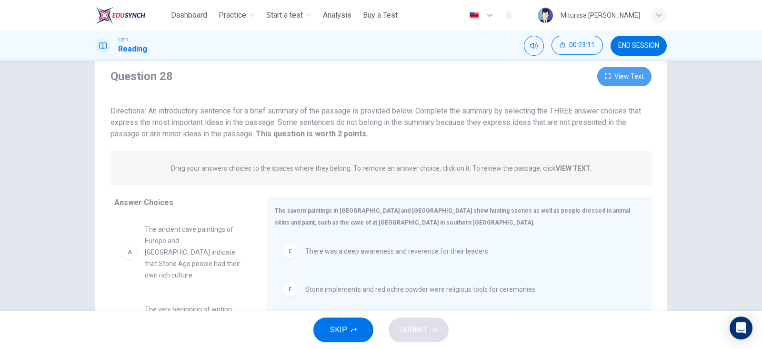
click at [640, 77] on button "View Text" at bounding box center [624, 77] width 54 height 20
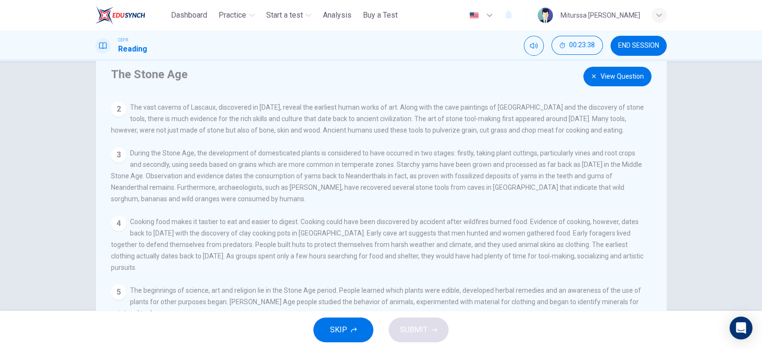
scroll to position [57, 0]
click at [634, 72] on button "View Question" at bounding box center [617, 77] width 68 height 20
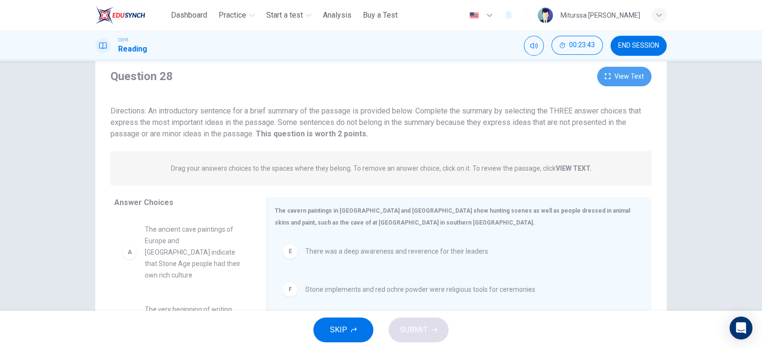
click at [634, 72] on button "View Text" at bounding box center [624, 77] width 54 height 20
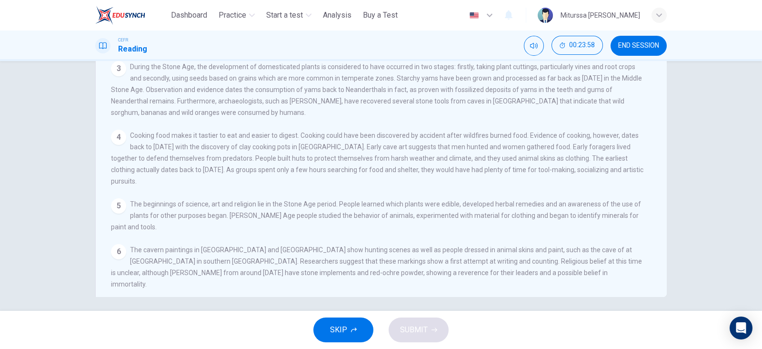
scroll to position [0, 0]
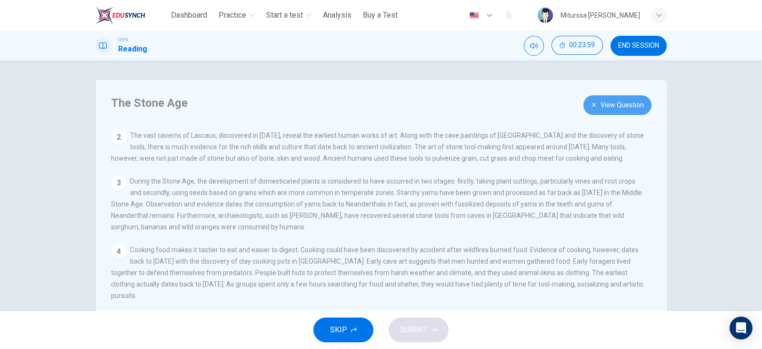
click at [617, 107] on button "View Question" at bounding box center [617, 105] width 68 height 20
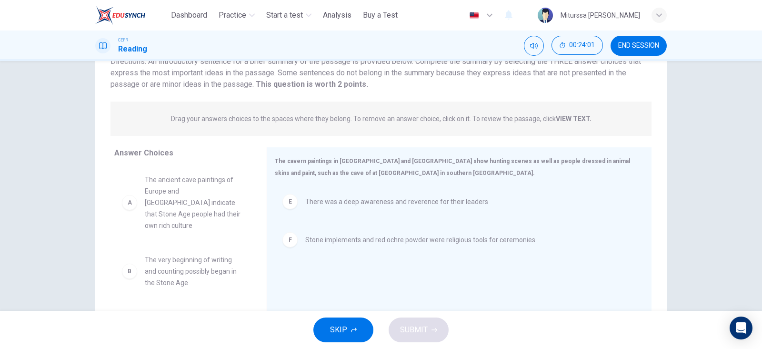
scroll to position [80, 0]
drag, startPoint x: 196, startPoint y: 257, endPoint x: 398, endPoint y: 271, distance: 202.8
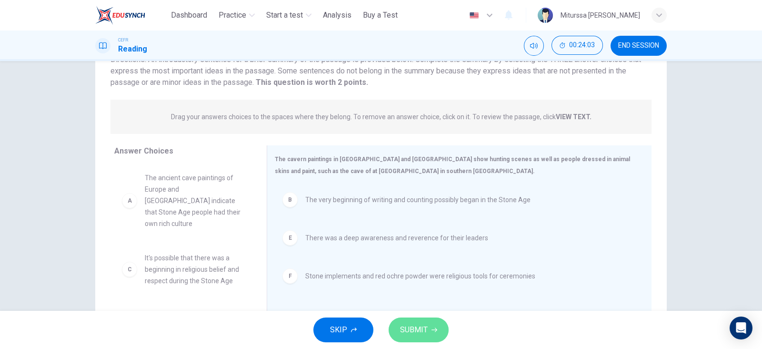
click at [402, 330] on span "SUBMIT" at bounding box center [414, 329] width 28 height 13
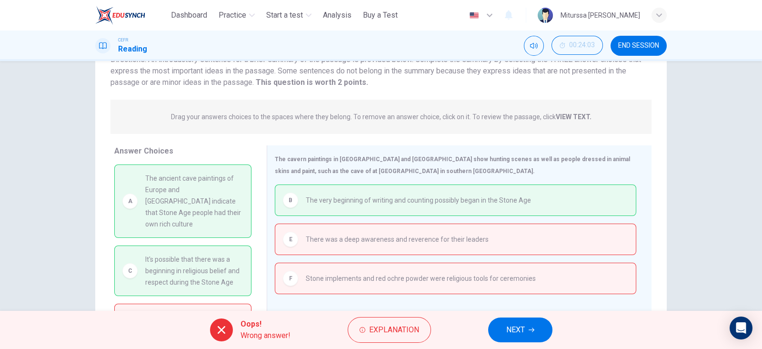
scroll to position [120, 0]
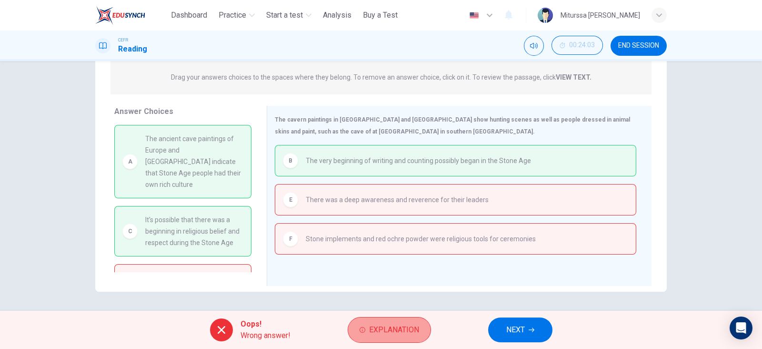
click at [397, 331] on span "Explanation" at bounding box center [394, 329] width 50 height 13
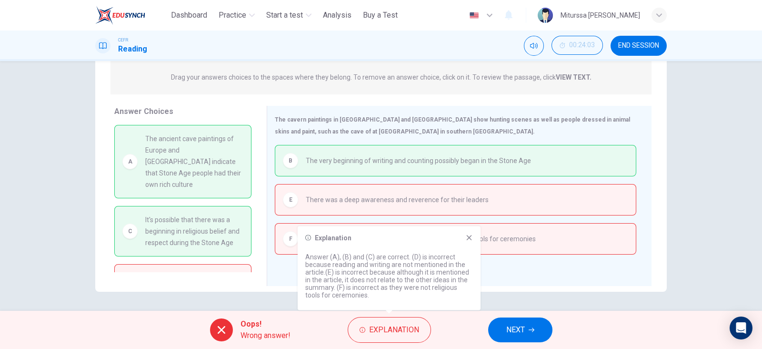
click at [469, 237] on icon at bounding box center [469, 237] width 5 height 5
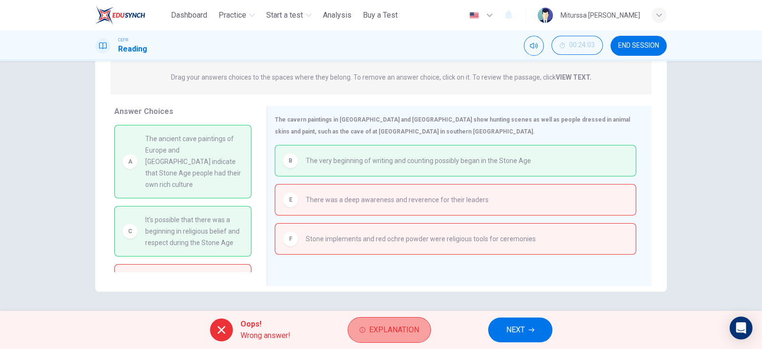
click at [386, 328] on span "Explanation" at bounding box center [394, 329] width 50 height 13
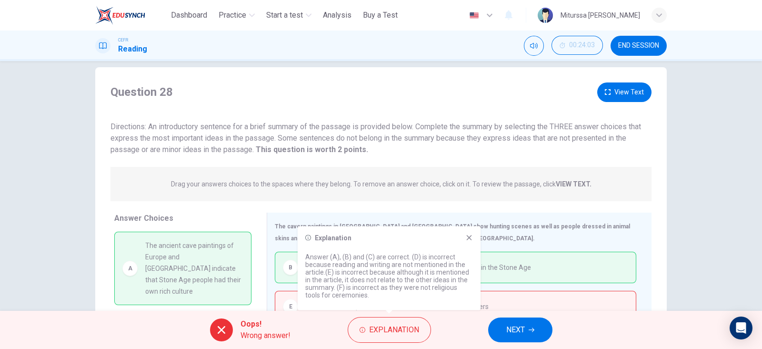
scroll to position [0, 0]
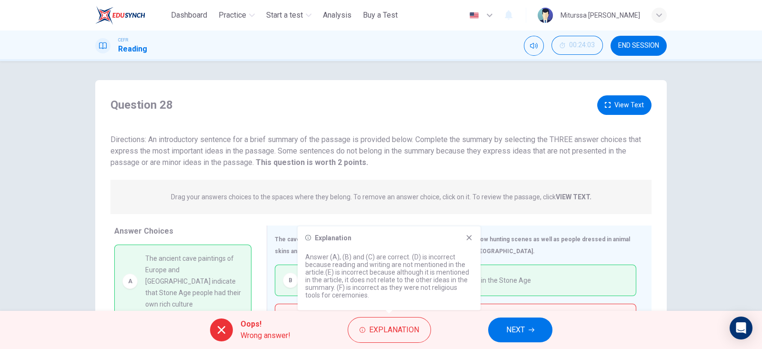
drag, startPoint x: 648, startPoint y: 111, endPoint x: 627, endPoint y: 109, distance: 21.1
click at [627, 109] on div "Question 28 View Text" at bounding box center [380, 105] width 541 height 20
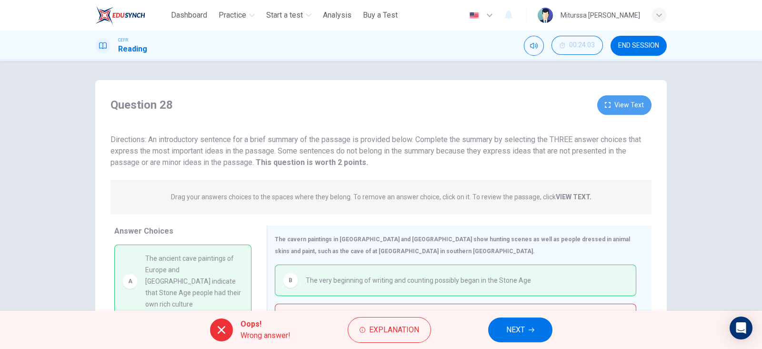
click at [627, 109] on button "View Text" at bounding box center [624, 105] width 54 height 20
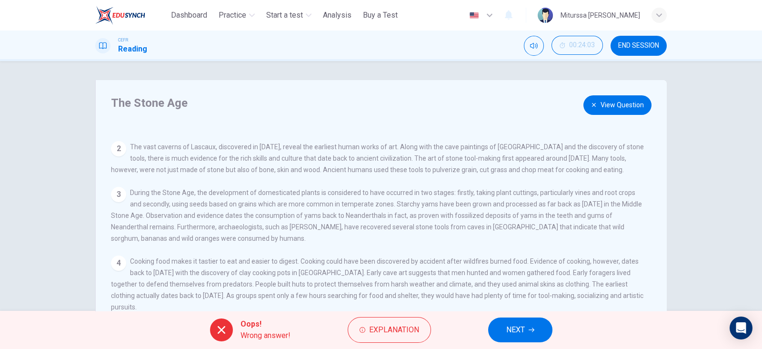
click at [622, 100] on button "View Question" at bounding box center [617, 105] width 68 height 20
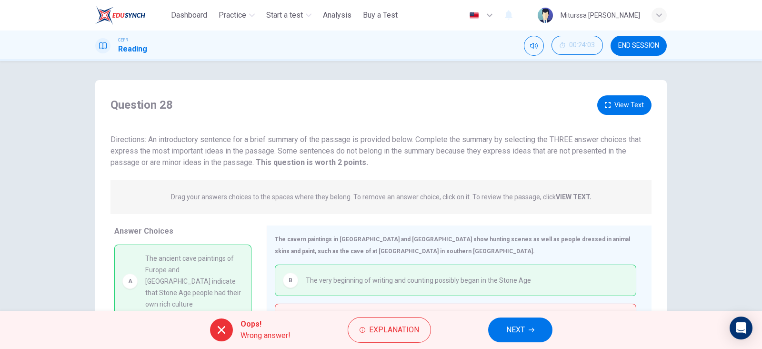
scroll to position [120, 0]
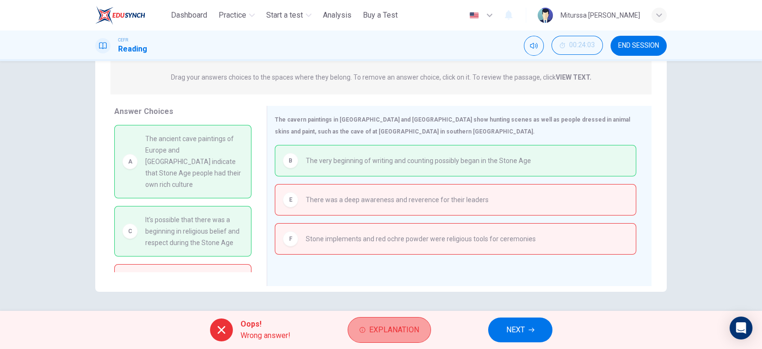
click at [403, 328] on span "Explanation" at bounding box center [394, 329] width 50 height 13
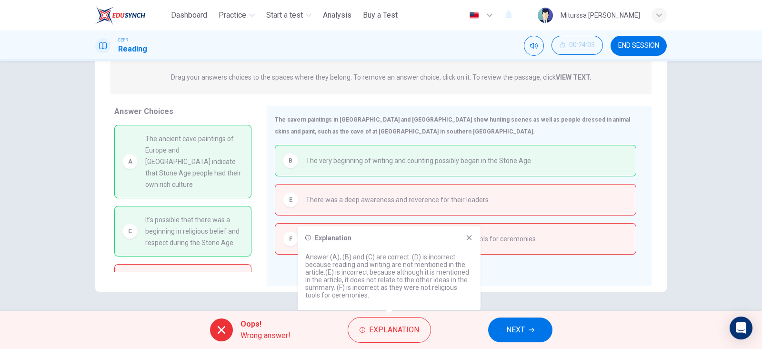
click at [424, 310] on div "Explanation Answer (A), (B) and (C) are correct. (D) is incorrect because readi…" at bounding box center [389, 271] width 183 height 90
click at [471, 240] on icon at bounding box center [469, 238] width 8 height 8
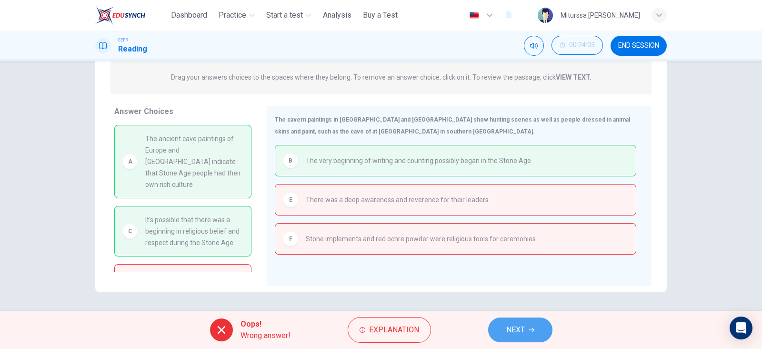
click at [520, 321] on button "NEXT" at bounding box center [520, 329] width 64 height 25
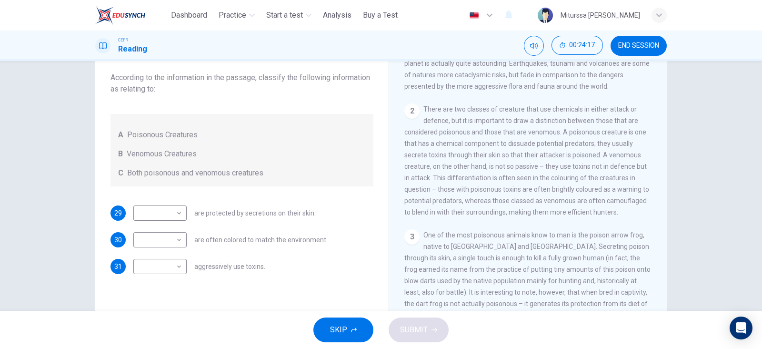
scroll to position [209, 0]
click at [168, 268] on body "This site uses cookies, as explained in our Privacy Policy . If you agree to th…" at bounding box center [381, 174] width 762 height 349
click at [159, 295] on li "B" at bounding box center [156, 296] width 53 height 15
type input "*"
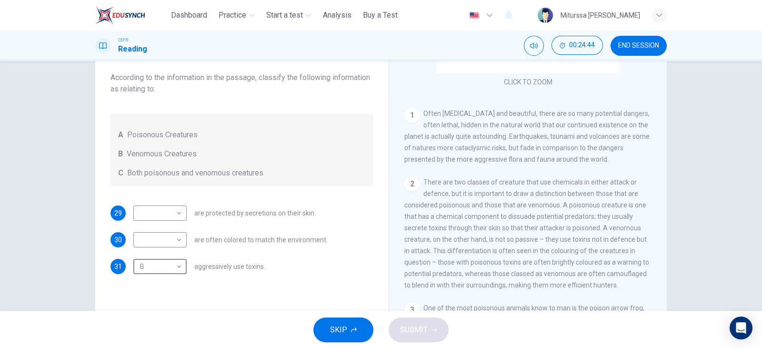
scroll to position [140, 0]
click at [174, 224] on body "This site uses cookies, as explained in our Privacy Policy . If you agree to th…" at bounding box center [381, 174] width 762 height 349
click at [172, 230] on li "A" at bounding box center [156, 227] width 53 height 15
type input "*"
click at [171, 238] on body "This site uses cookies, as explained in our Privacy Policy . If you agree to th…" at bounding box center [381, 174] width 762 height 349
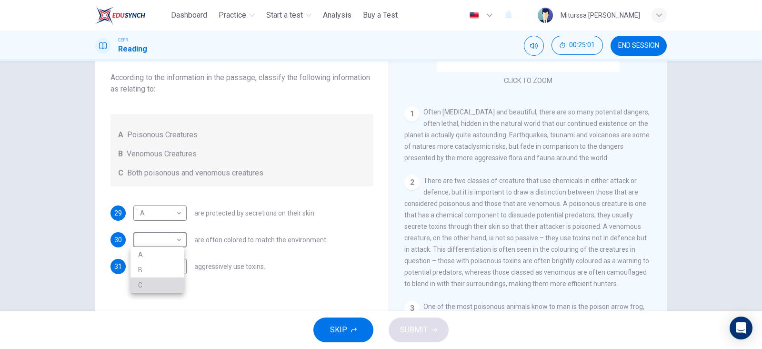
click at [159, 277] on li "C" at bounding box center [156, 284] width 53 height 15
click at [164, 239] on body "This site uses cookies, as explained in our Privacy Policy . If you agree to th…" at bounding box center [381, 174] width 762 height 349
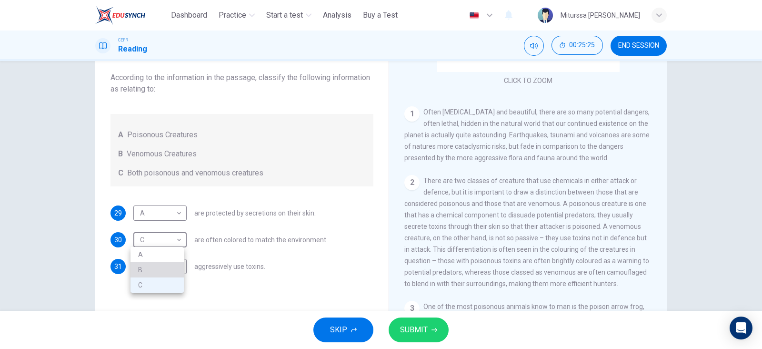
click at [151, 274] on li "B" at bounding box center [156, 269] width 53 height 15
type input "*"
click at [408, 329] on span "SUBMIT" at bounding box center [414, 329] width 28 height 13
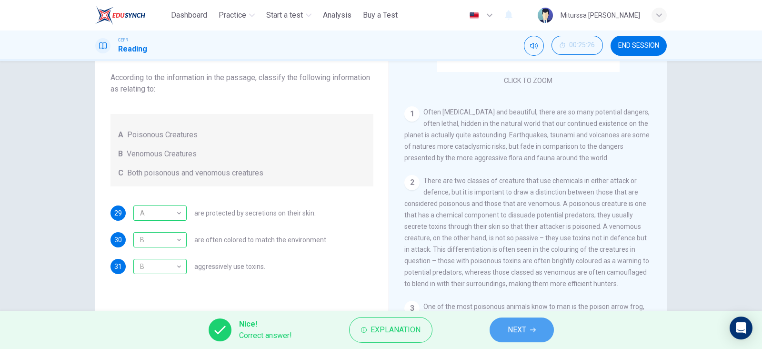
click at [520, 331] on span "NEXT" at bounding box center [517, 329] width 19 height 13
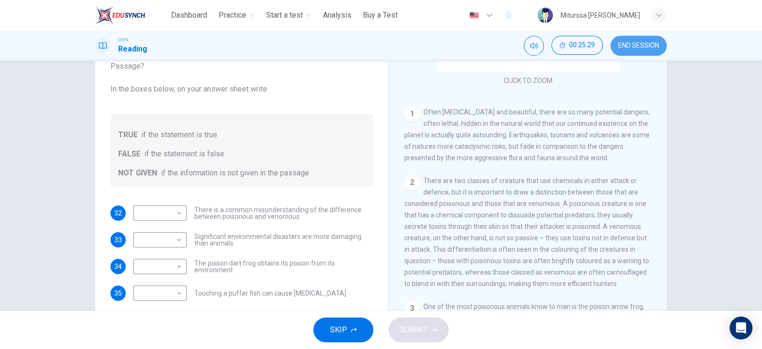
click at [639, 39] on button "END SESSION" at bounding box center [638, 46] width 56 height 20
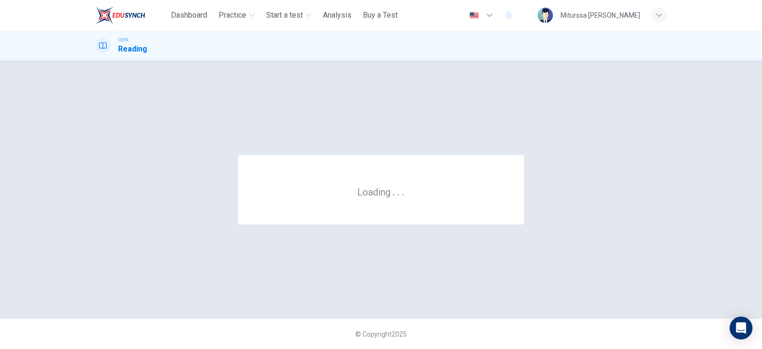
scroll to position [0, 0]
